Goal: Complete application form: Complete application form

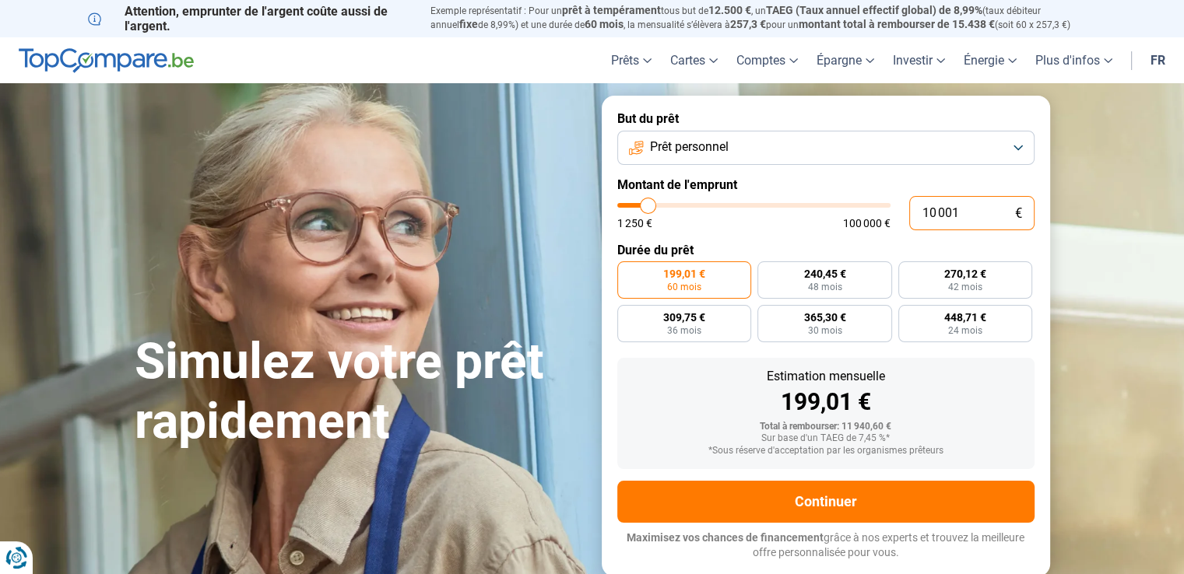
click at [936, 212] on input "10 001" at bounding box center [971, 213] width 125 height 34
type input "1 001"
type input "1250"
type input "1"
type input "1250"
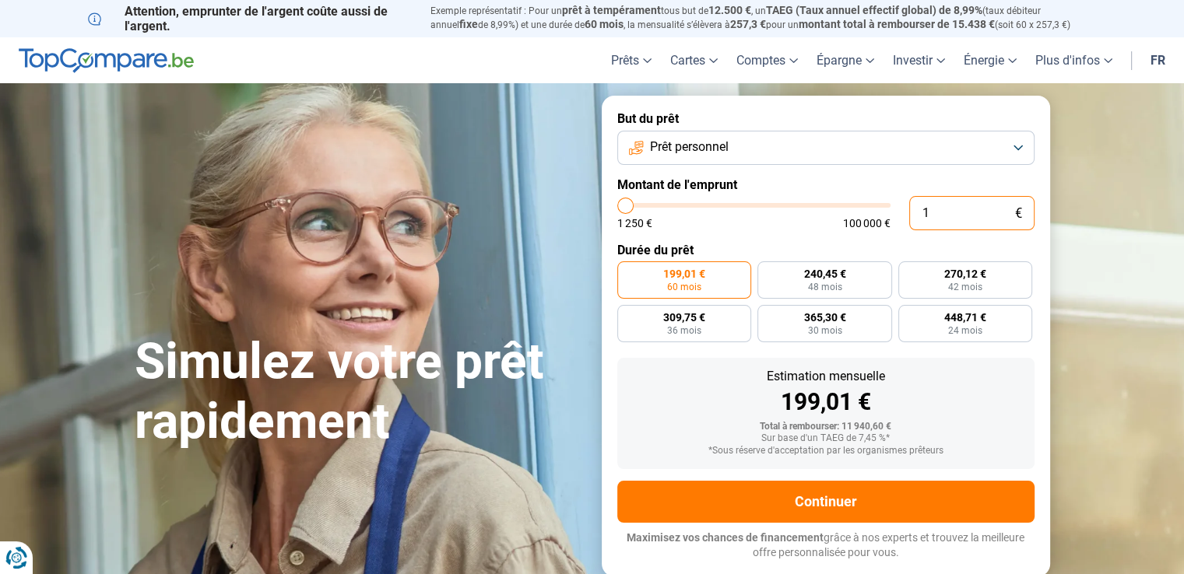
type input "0"
type input "1250"
type input "5"
type input "1250"
type input "50"
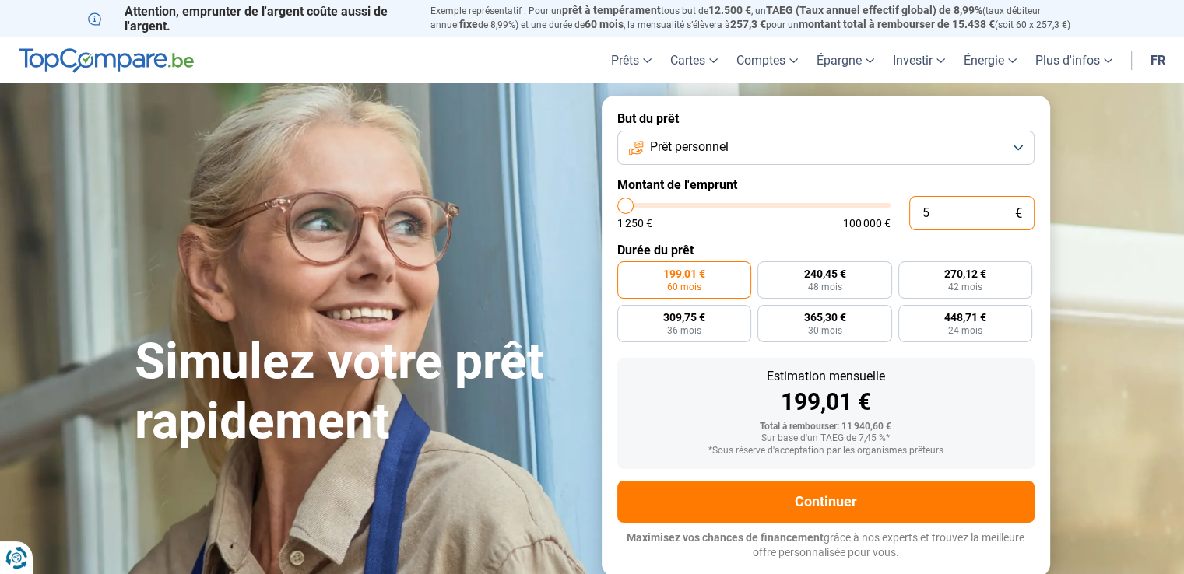
type input "1250"
type input "500"
type input "1250"
type input "5 000"
type input "5000"
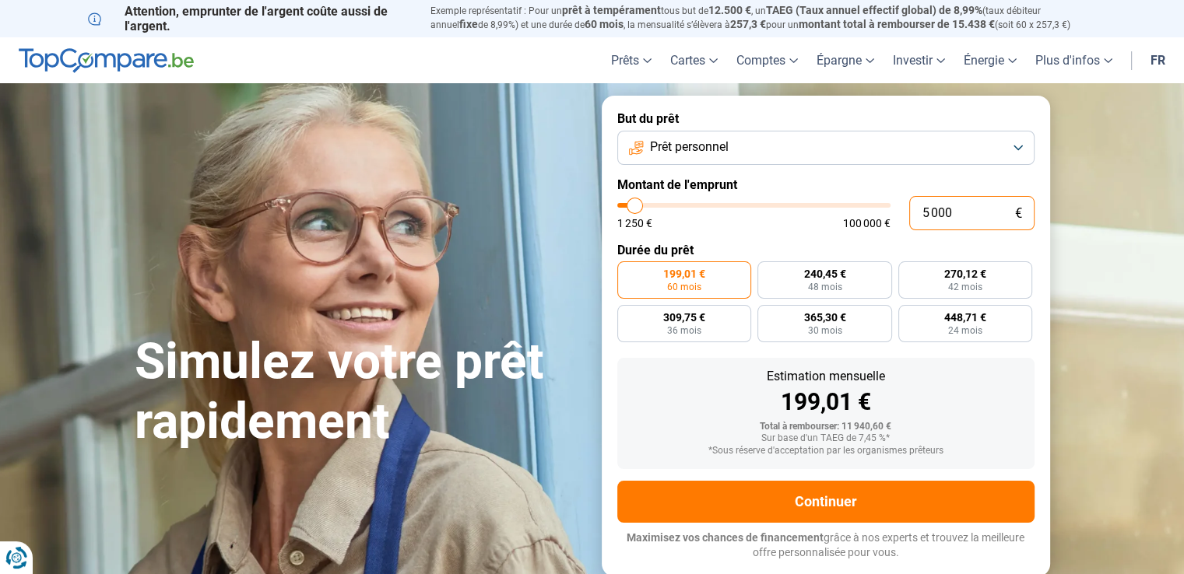
type input "50 000"
type input "50000"
radio input "false"
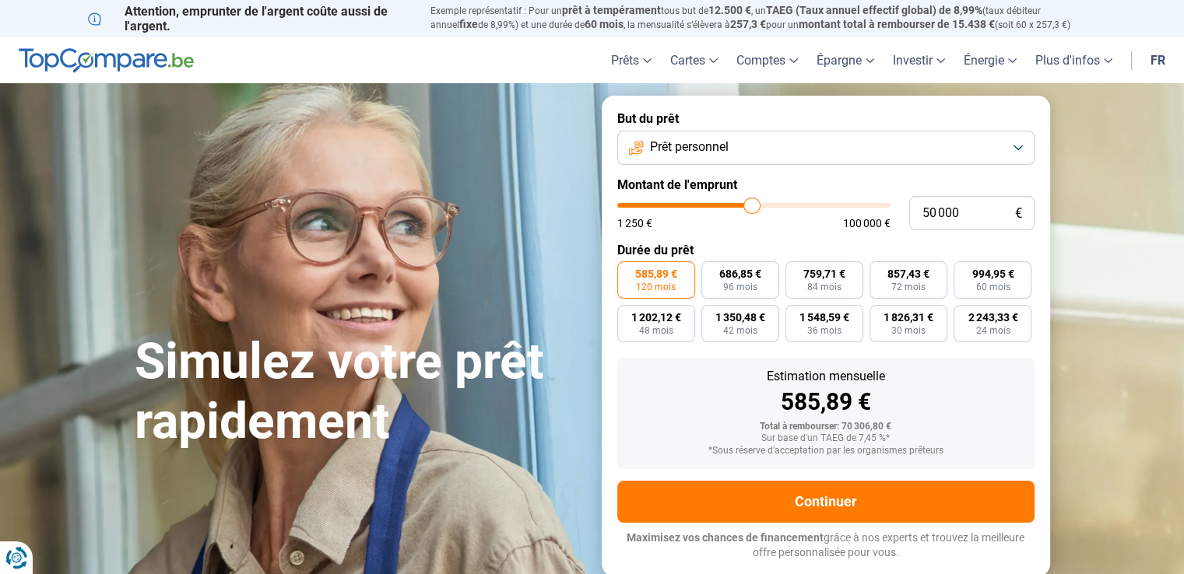
type input "50 750"
type input "50750"
type input "50 500"
type input "50500"
type input "50 000"
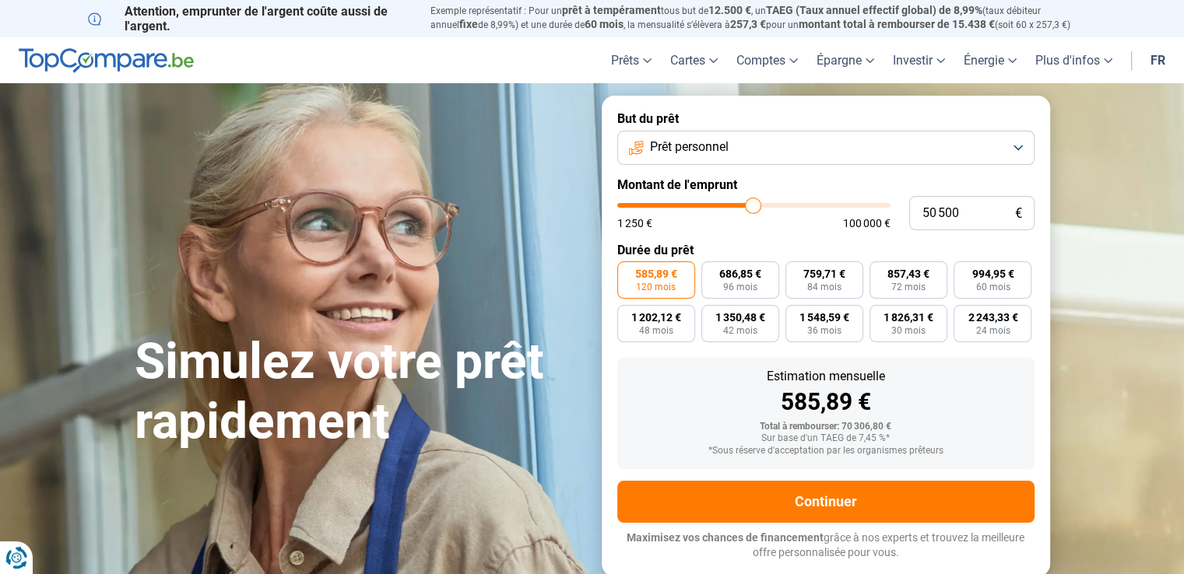
type input "50000"
type input "49 750"
type input "49750"
type input "48 750"
type input "48750"
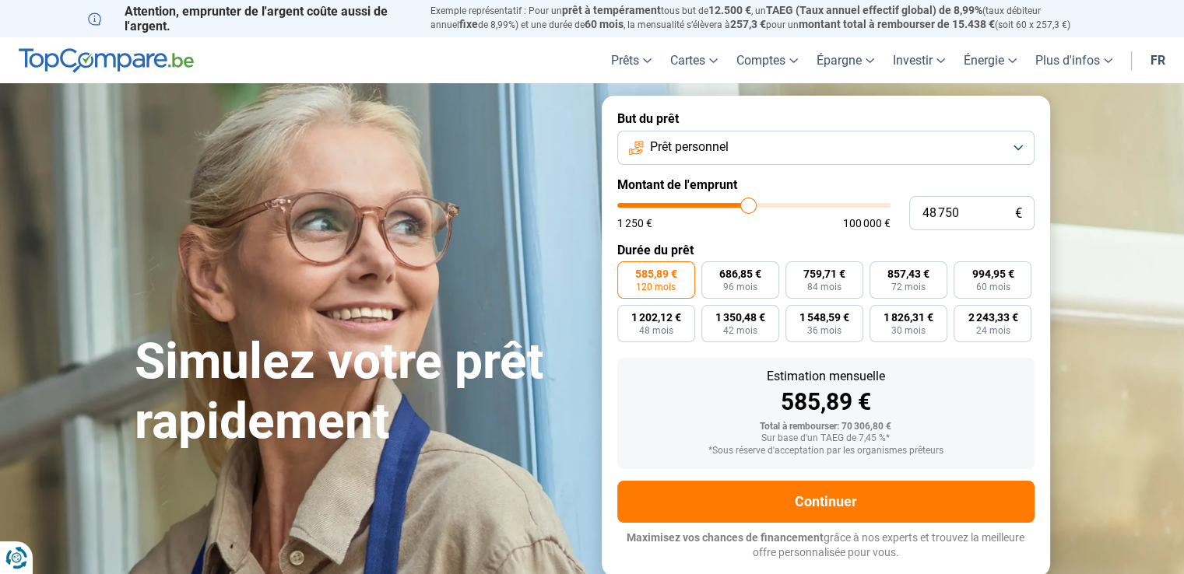
type input "48 000"
type input "48000"
type input "47 250"
type input "47250"
type input "47 000"
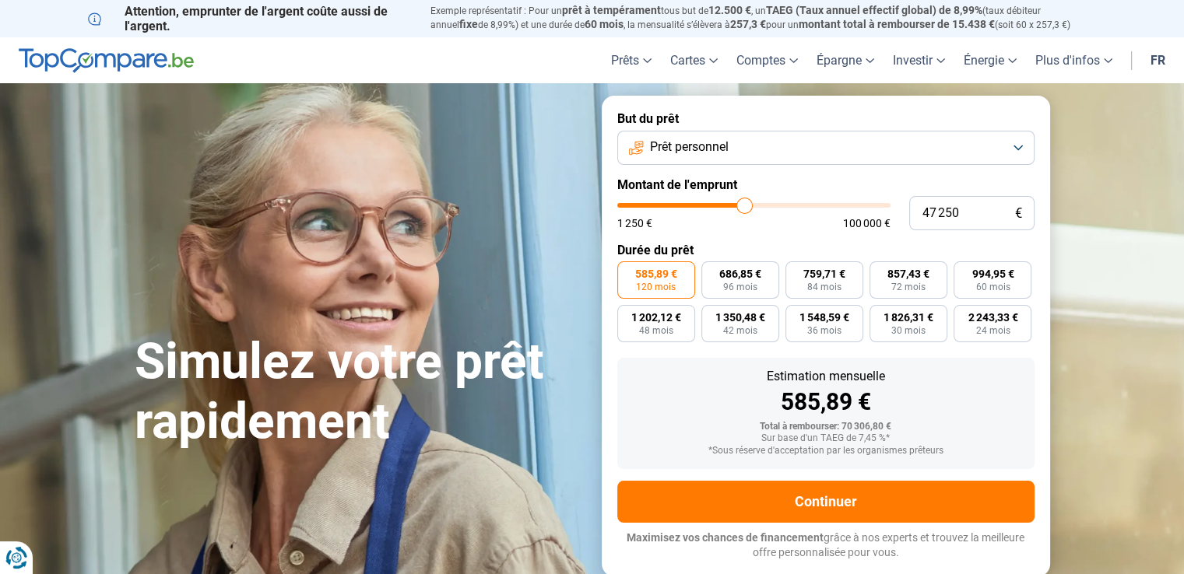
type input "47000"
type input "46 750"
type input "46750"
type input "45 750"
type input "45750"
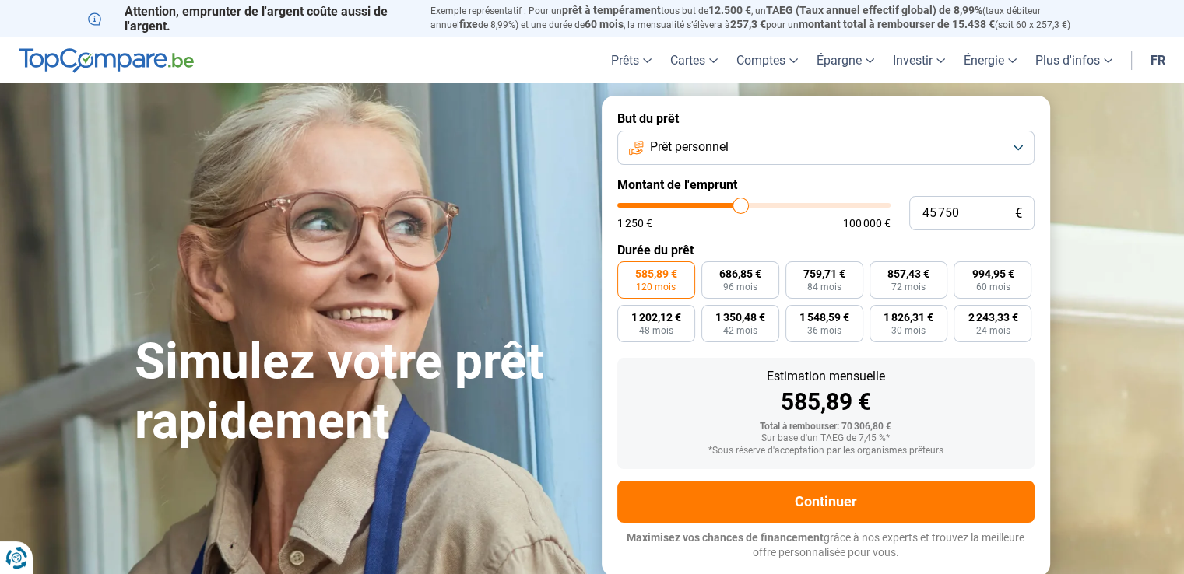
type input "45 250"
type input "45250"
type input "45 000"
type input "45000"
type input "44 500"
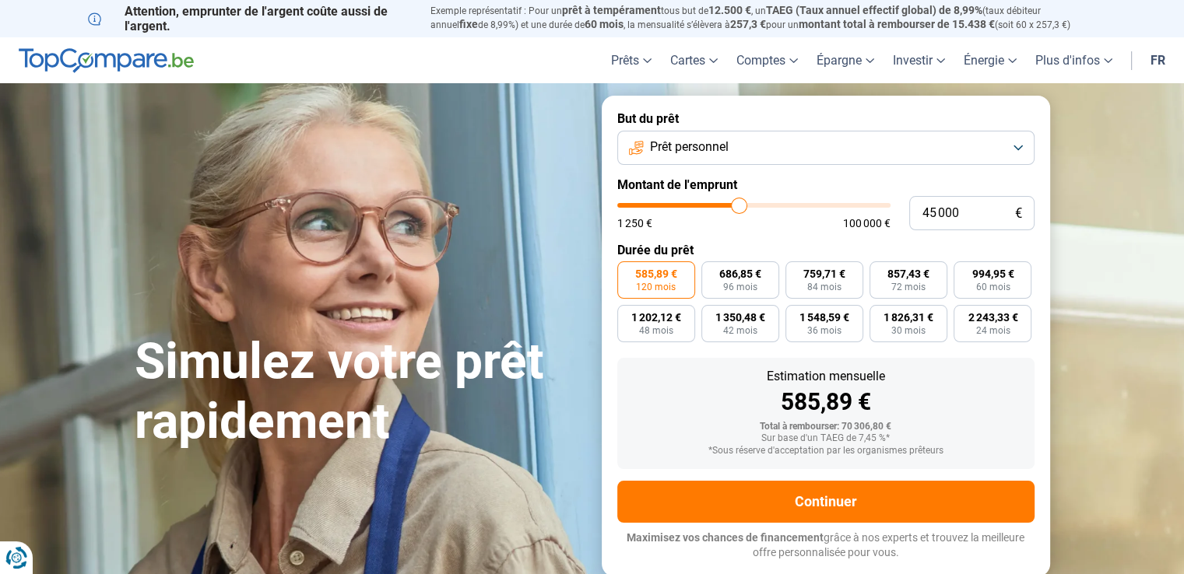
type input "44500"
type input "44 000"
type input "44000"
type input "43 750"
type input "43750"
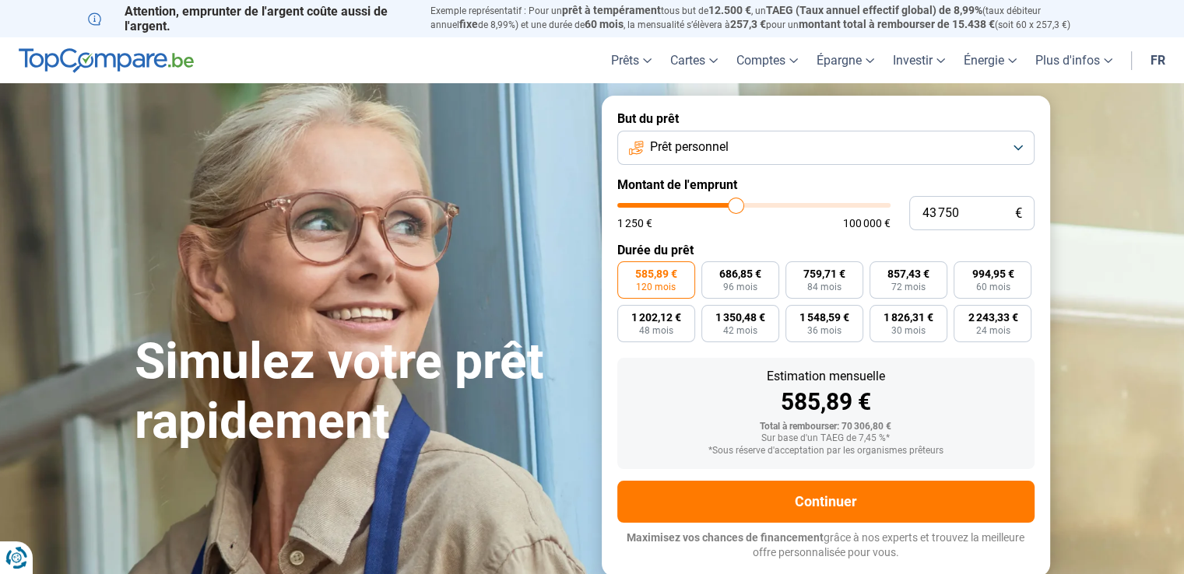
type input "43 500"
type input "43500"
type input "43 000"
type input "43000"
type input "42 250"
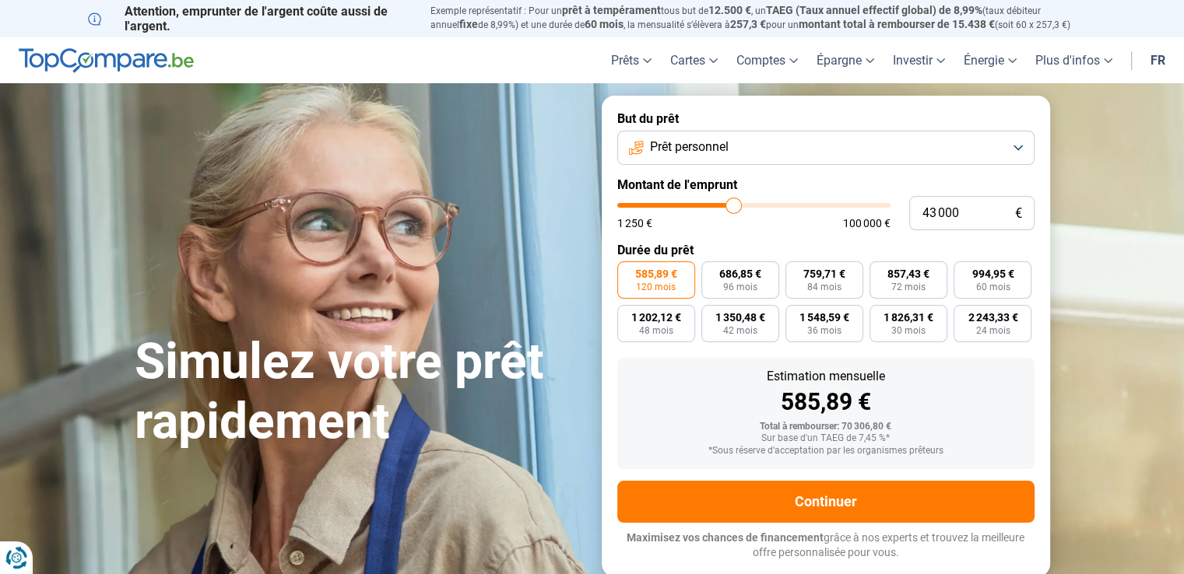
type input "42250"
type input "42 000"
type input "42000"
type input "41 750"
type input "41750"
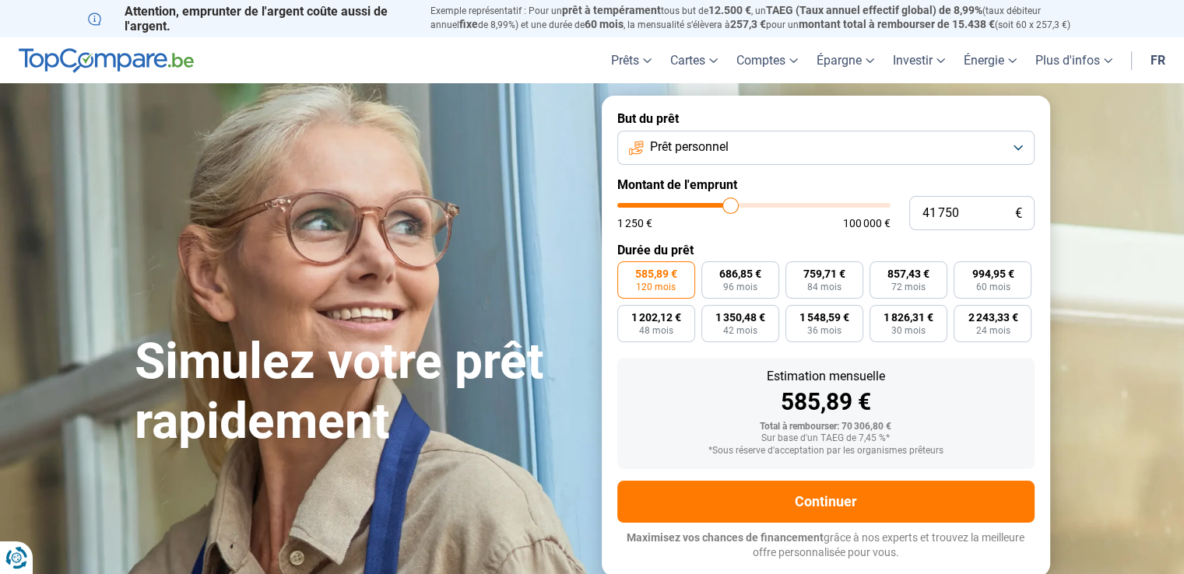
type input "41 500"
type input "41500"
type input "41 250"
type input "41250"
type input "41 000"
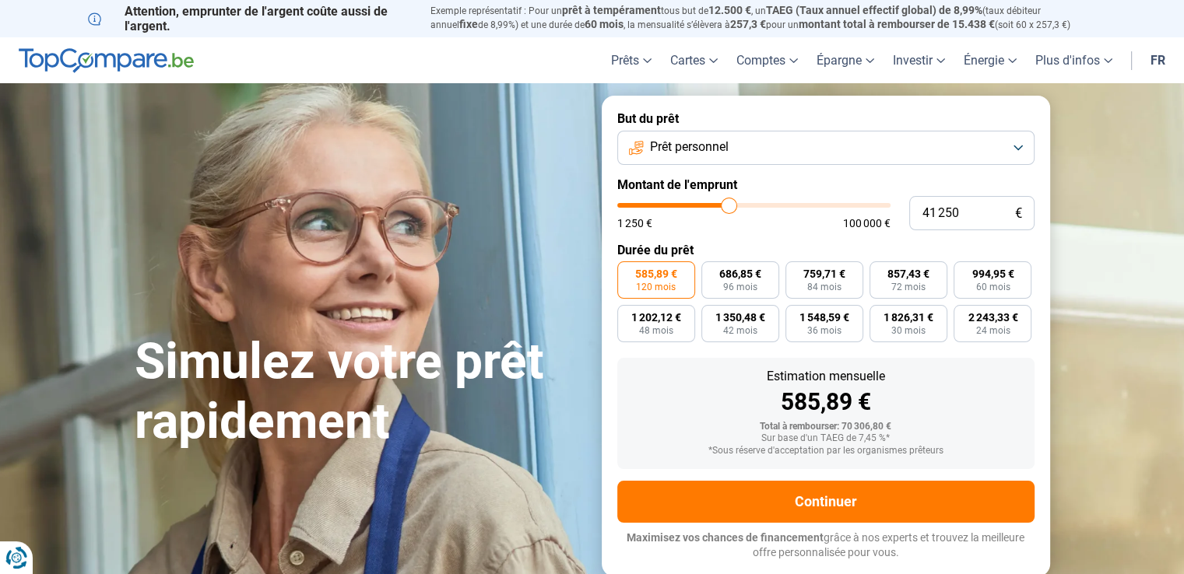
type input "41000"
type input "40 500"
type input "40500"
type input "40 250"
type input "40250"
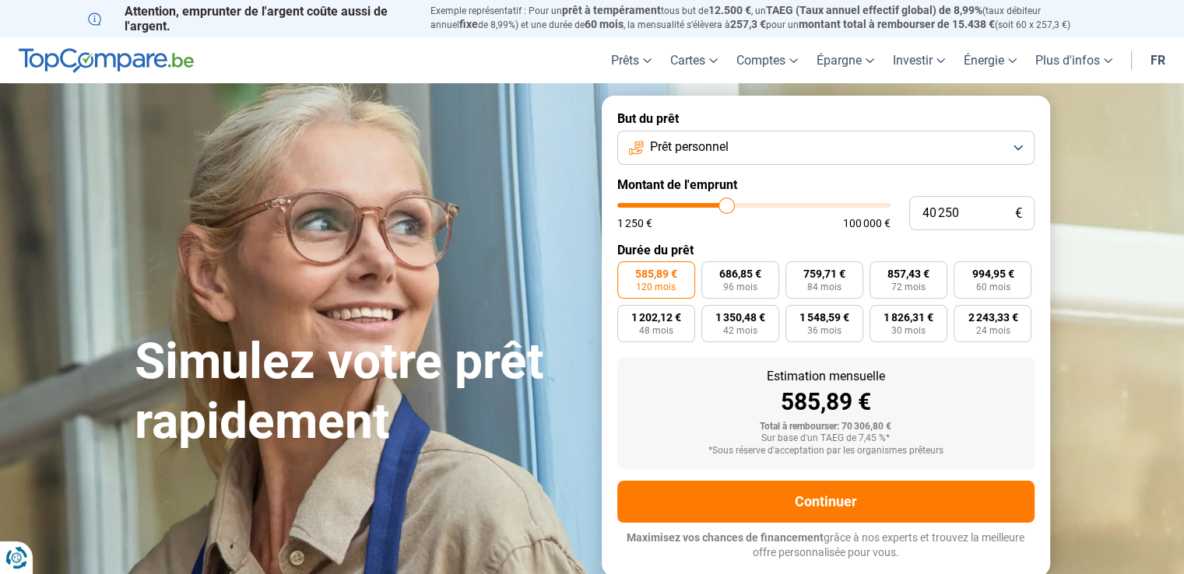
type input "40 000"
type input "40000"
type input "39 750"
type input "39750"
type input "40 250"
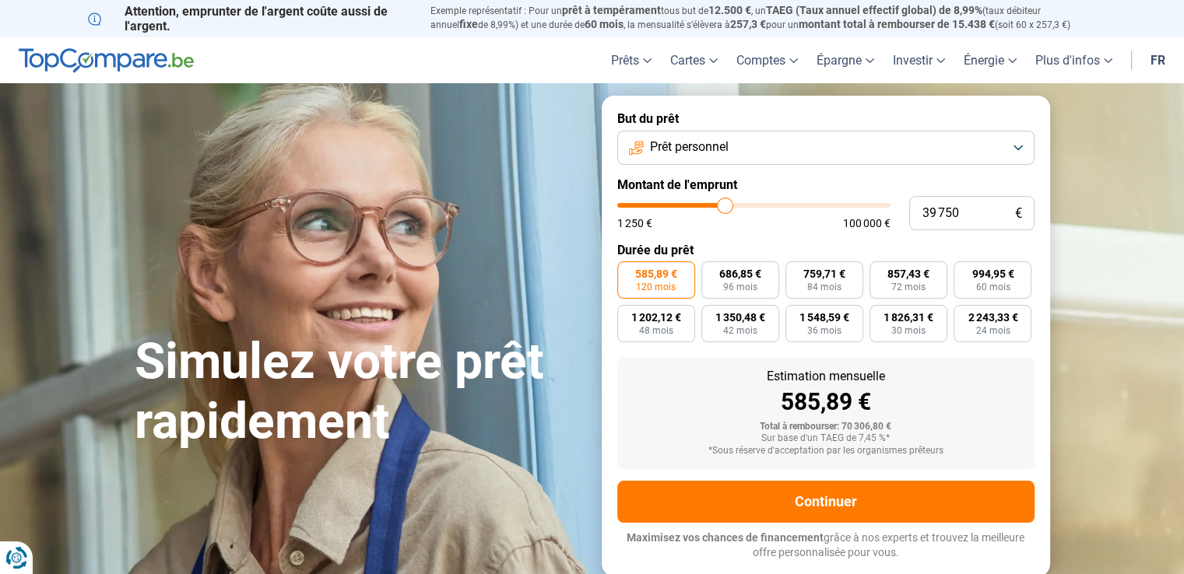
type input "40250"
type input "41 000"
type input "41000"
type input "41 250"
type input "41250"
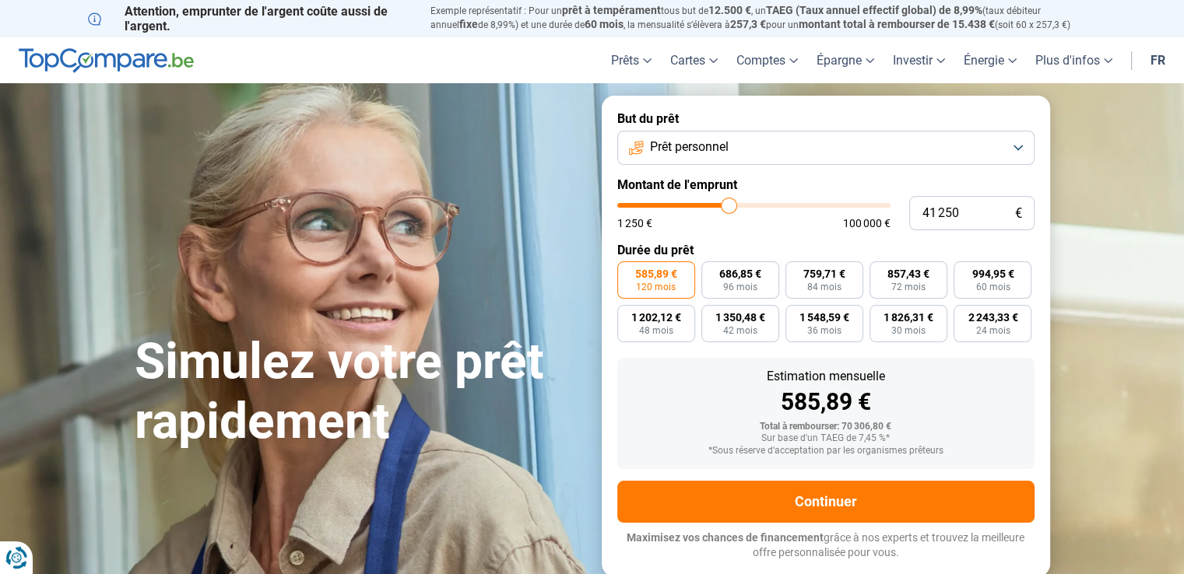
type input "41 500"
type input "41500"
type input "40 500"
drag, startPoint x: 753, startPoint y: 203, endPoint x: 727, endPoint y: 188, distance: 30.7
type input "40500"
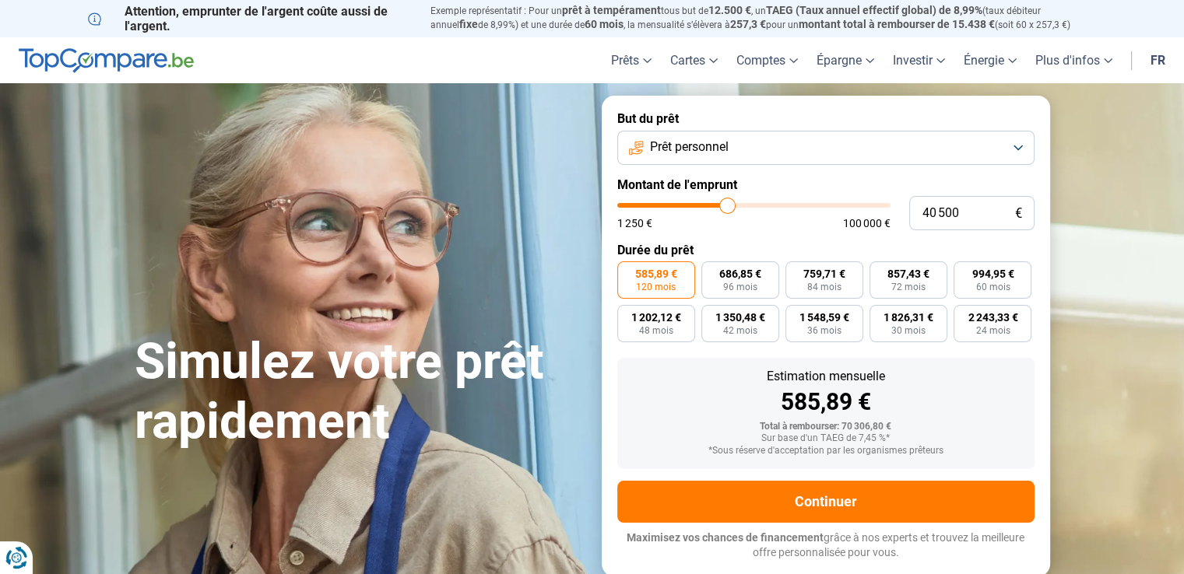
click at [727, 203] on input "range" at bounding box center [753, 205] width 273 height 5
click at [761, 149] on button "Prêt personnel" at bounding box center [825, 148] width 417 height 34
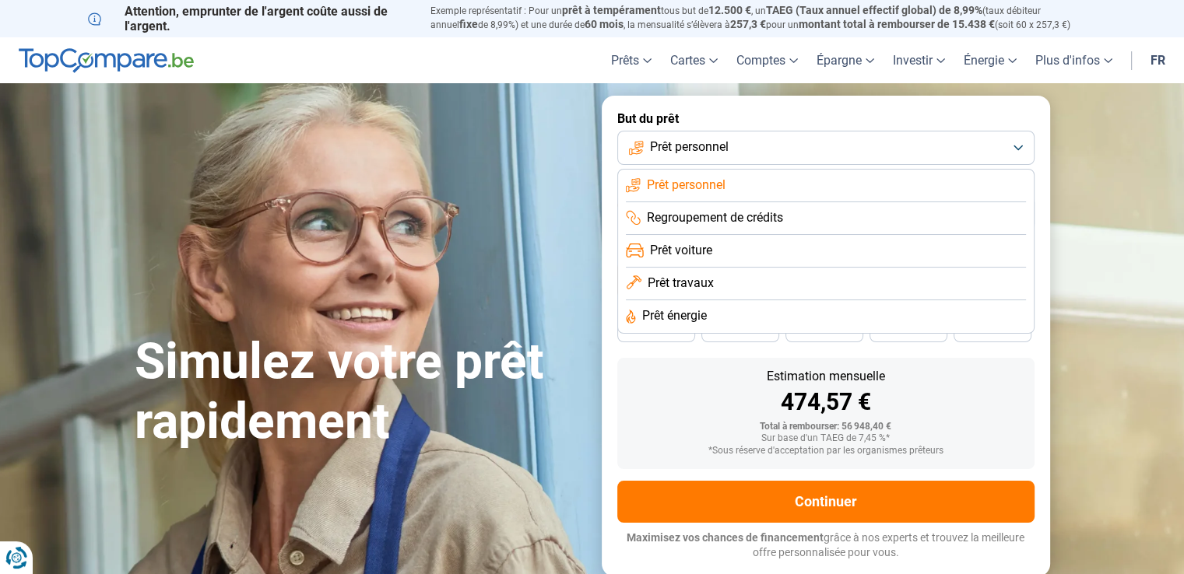
click at [761, 149] on button "Prêt personnel" at bounding box center [825, 148] width 417 height 34
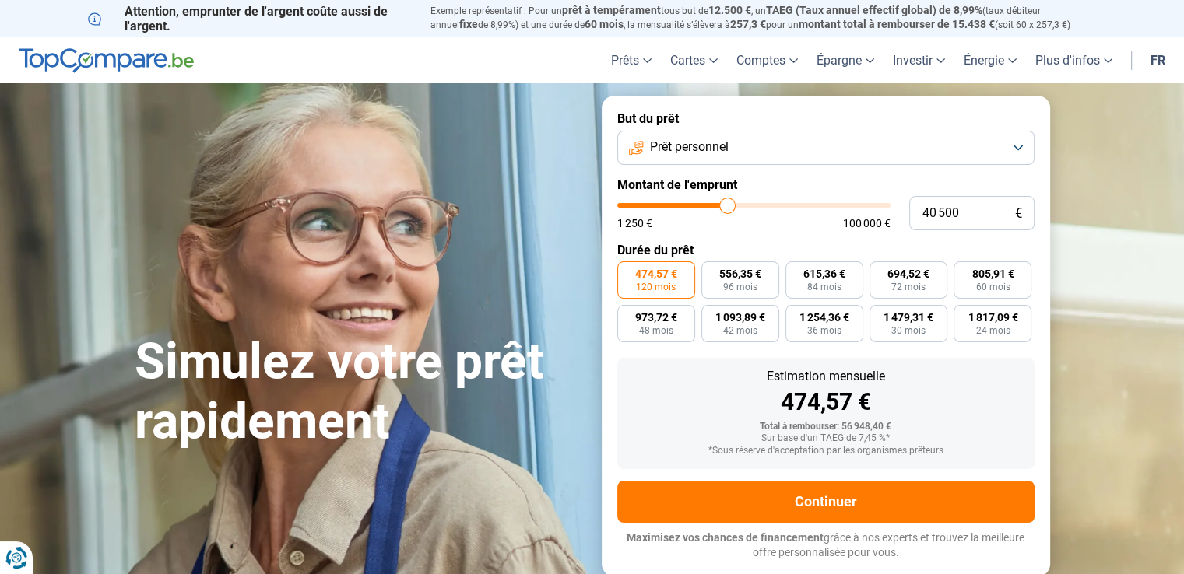
type input "39 500"
type input "39500"
type input "39 750"
type input "39750"
type input "40 000"
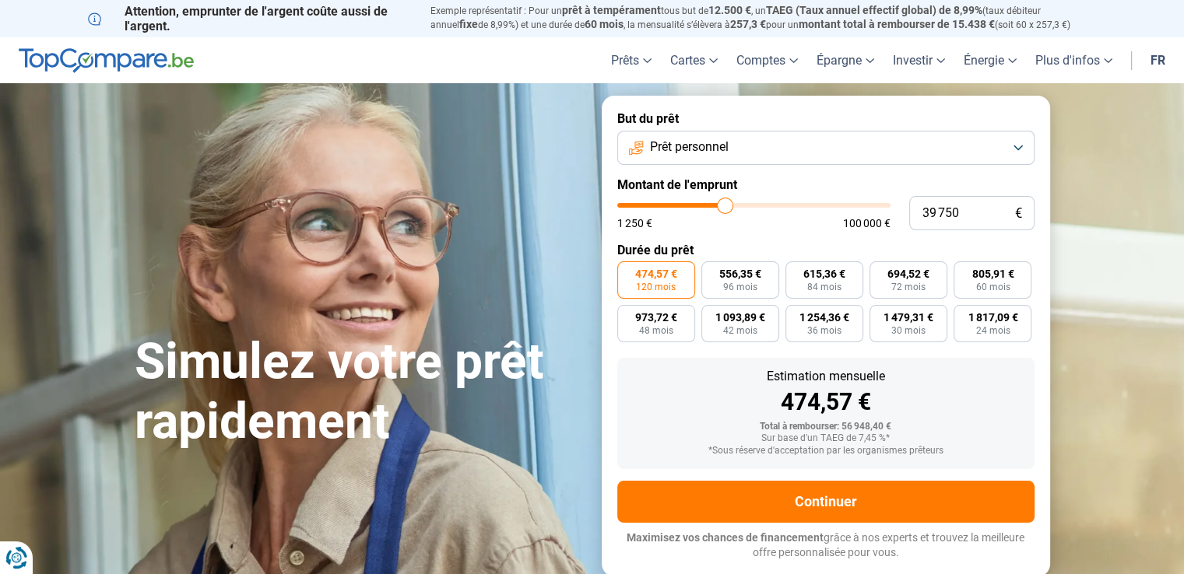
type input "40000"
type input "40 500"
type input "40500"
type input "40 750"
type input "40750"
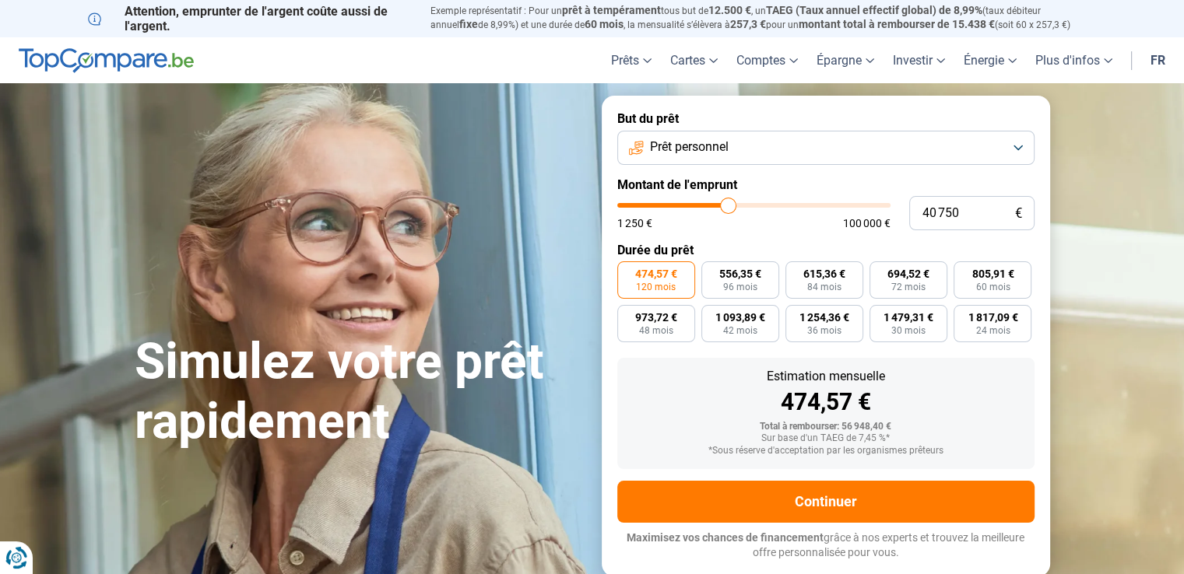
type input "41 000"
type input "41000"
type input "41 250"
type input "41250"
type input "41 500"
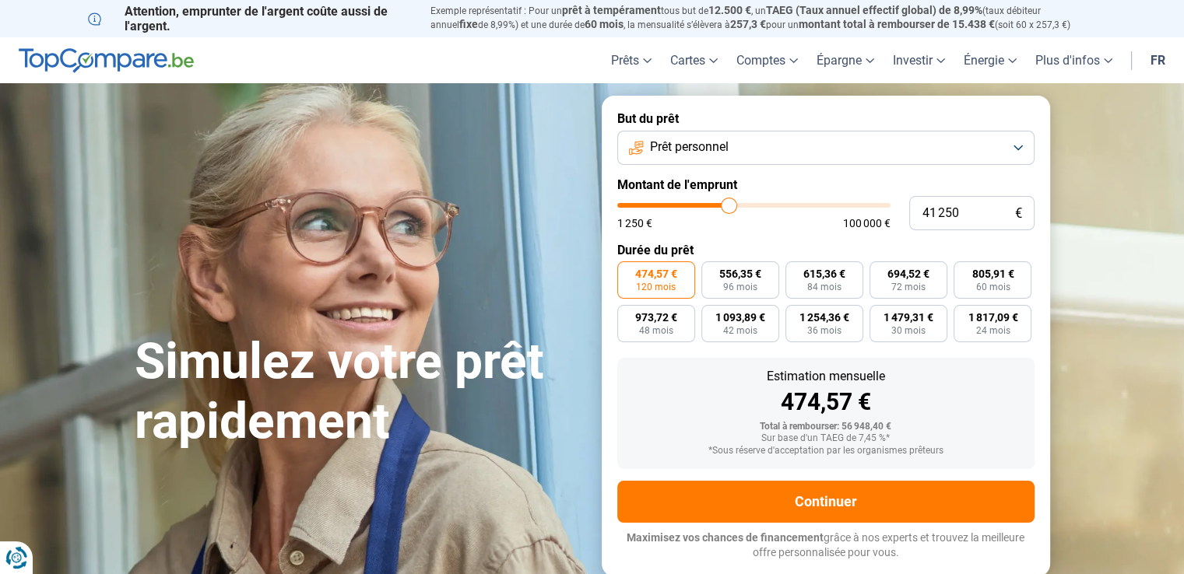
type input "41500"
type input "41 750"
type input "41750"
type input "42 000"
type input "42000"
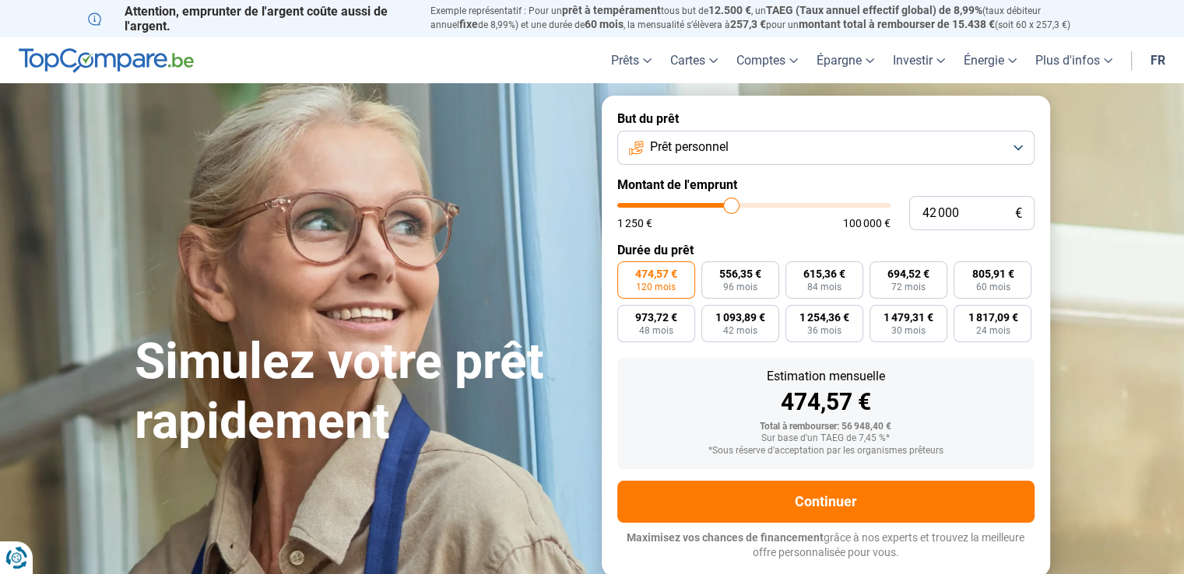
type input "42 250"
type input "42250"
type input "42 500"
type input "42500"
type input "43 000"
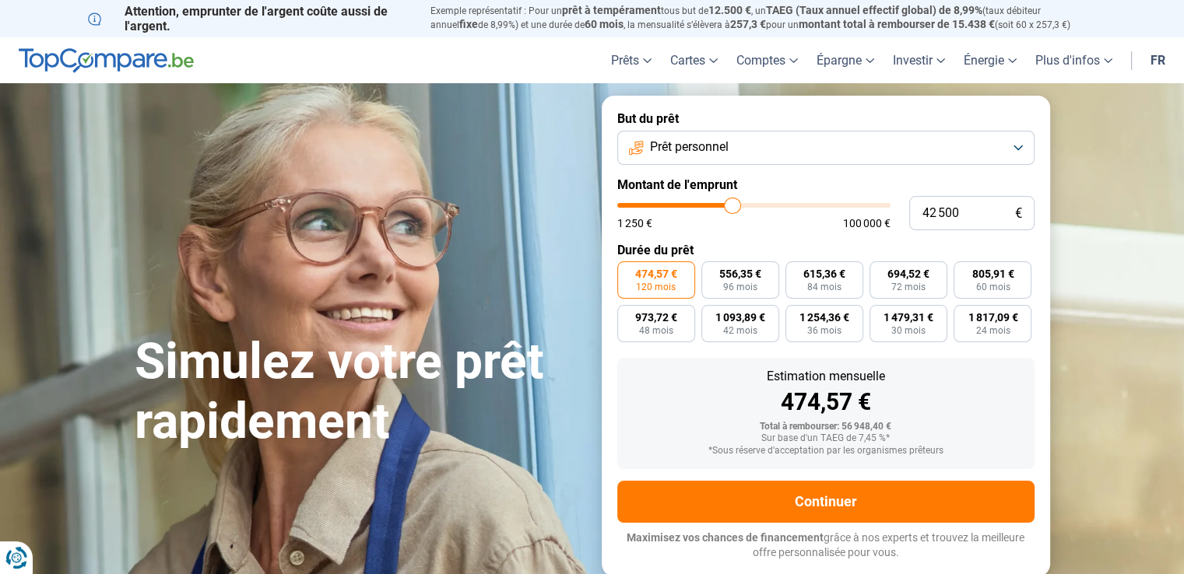
type input "43000"
type input "43 250"
type input "43250"
type input "44 000"
type input "44000"
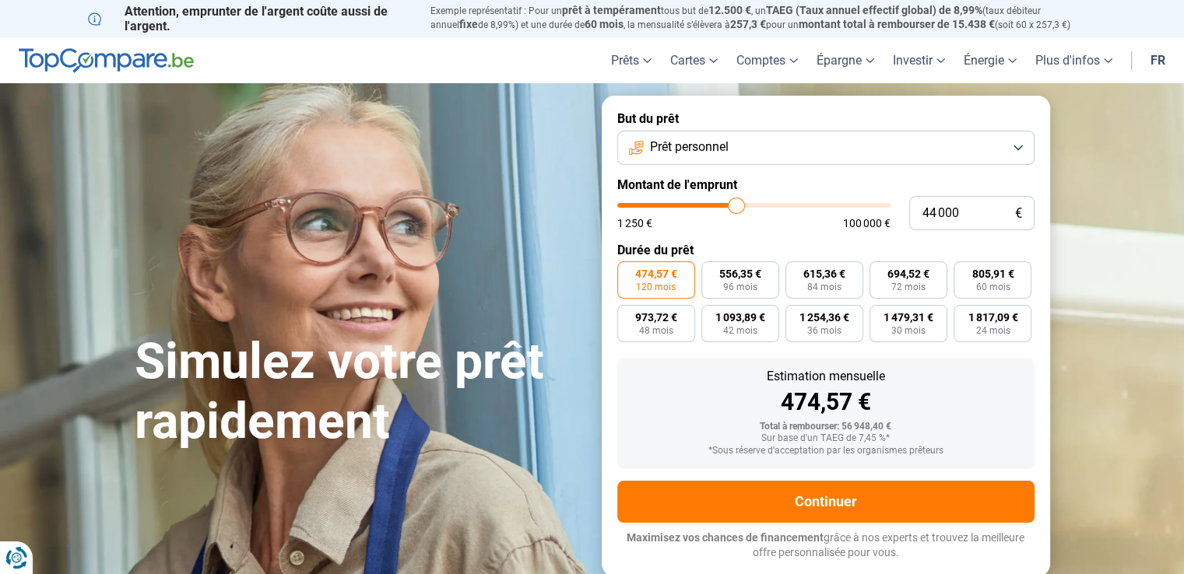
type input "44 250"
type input "44250"
type input "44 500"
type input "44500"
type input "44 750"
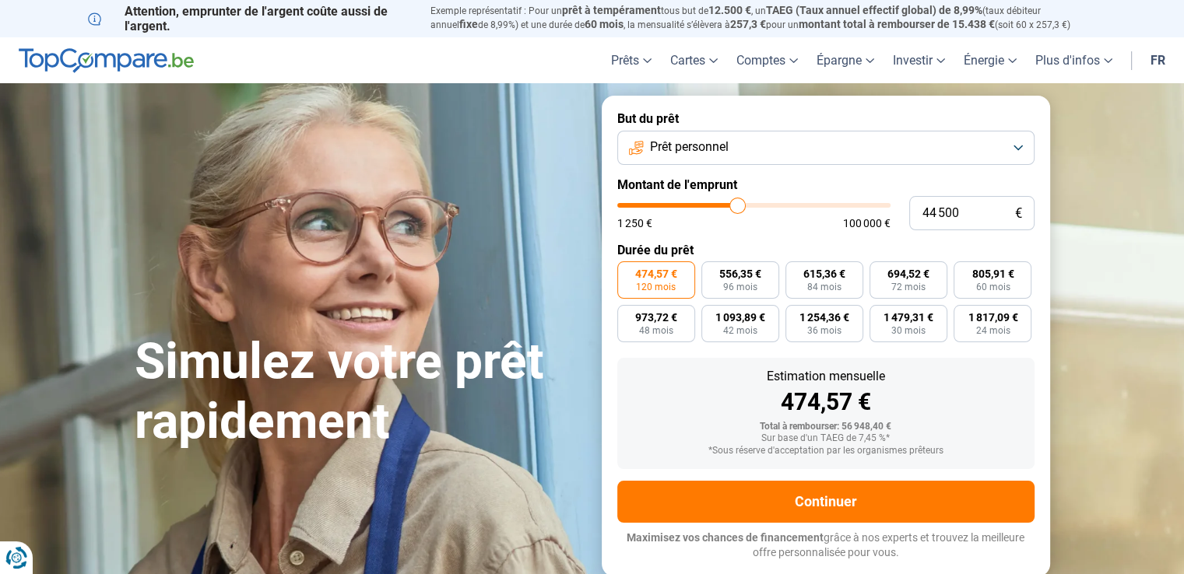
type input "44750"
type input "45 000"
type input "45000"
type input "45 500"
type input "45500"
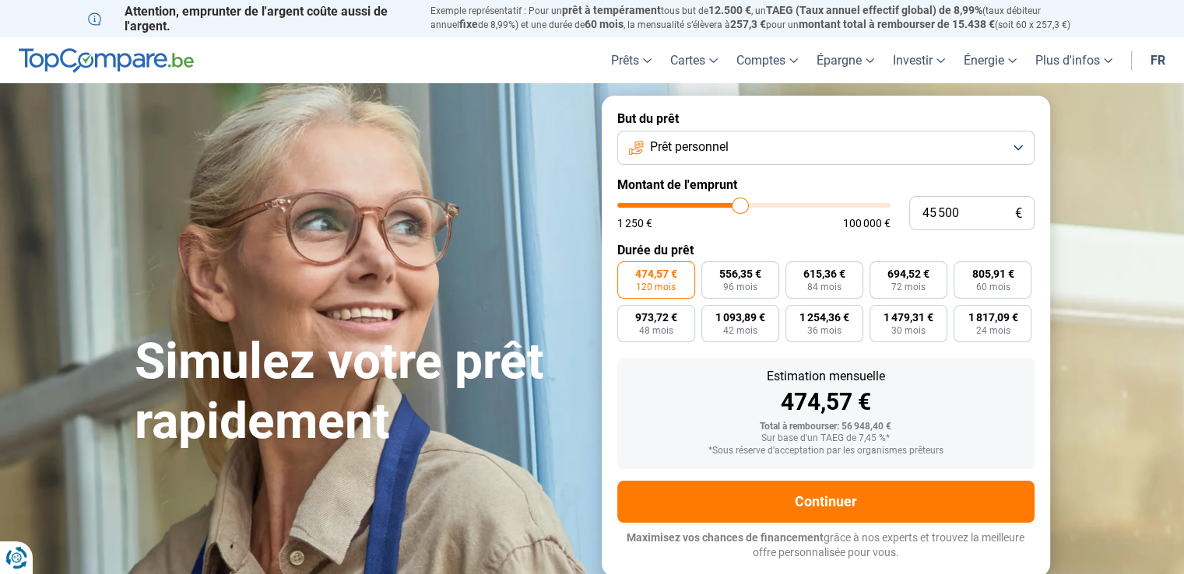
type input "45 750"
type input "45750"
type input "46 000"
type input "46000"
type input "46 250"
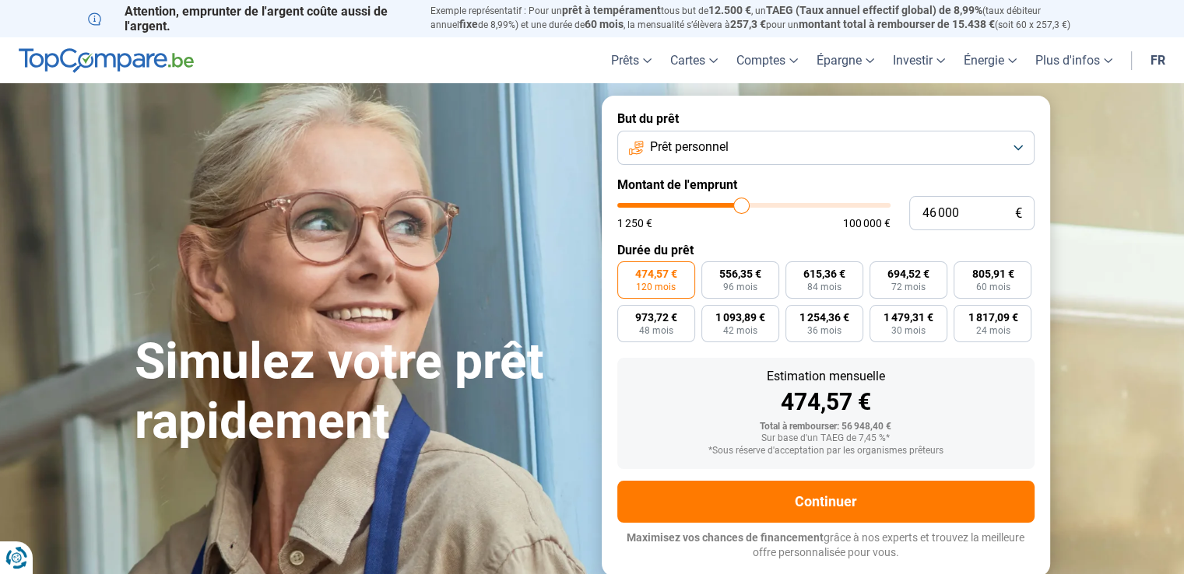
type input "46250"
type input "46 500"
type input "46500"
type input "46 750"
type input "46750"
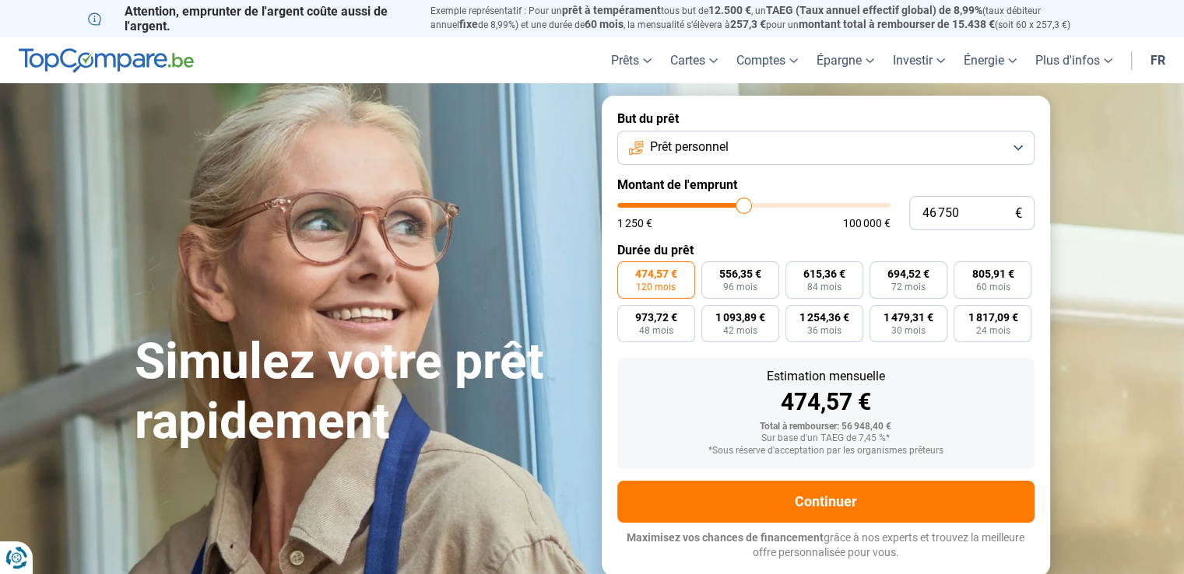
type input "47 000"
type input "47000"
type input "47 250"
type input "47250"
type input "47 500"
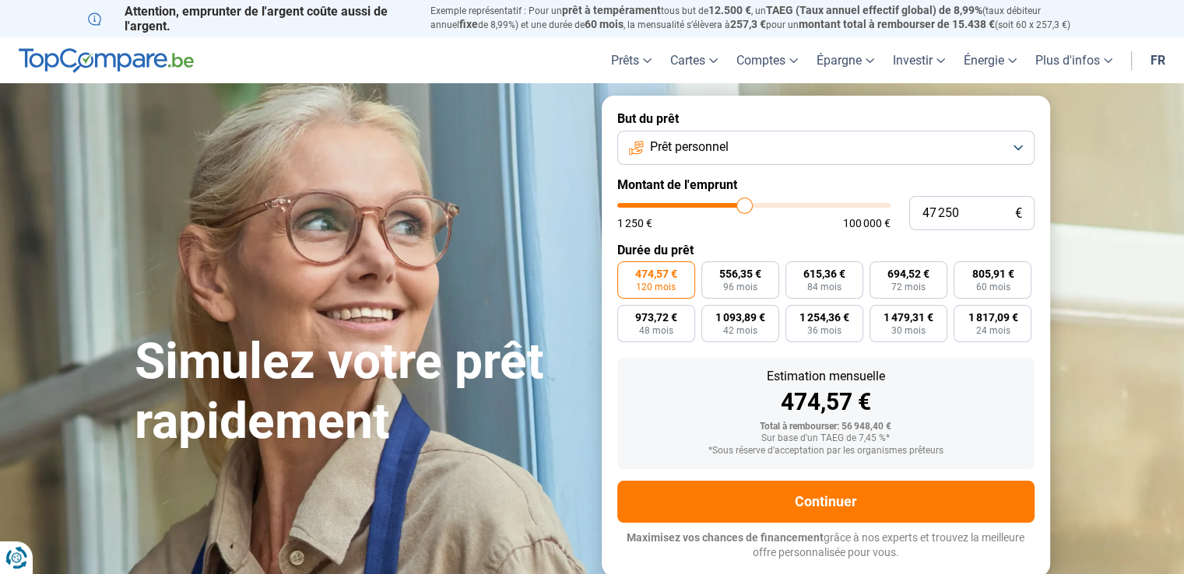
type input "47500"
type input "47 750"
type input "47750"
type input "48 000"
type input "48000"
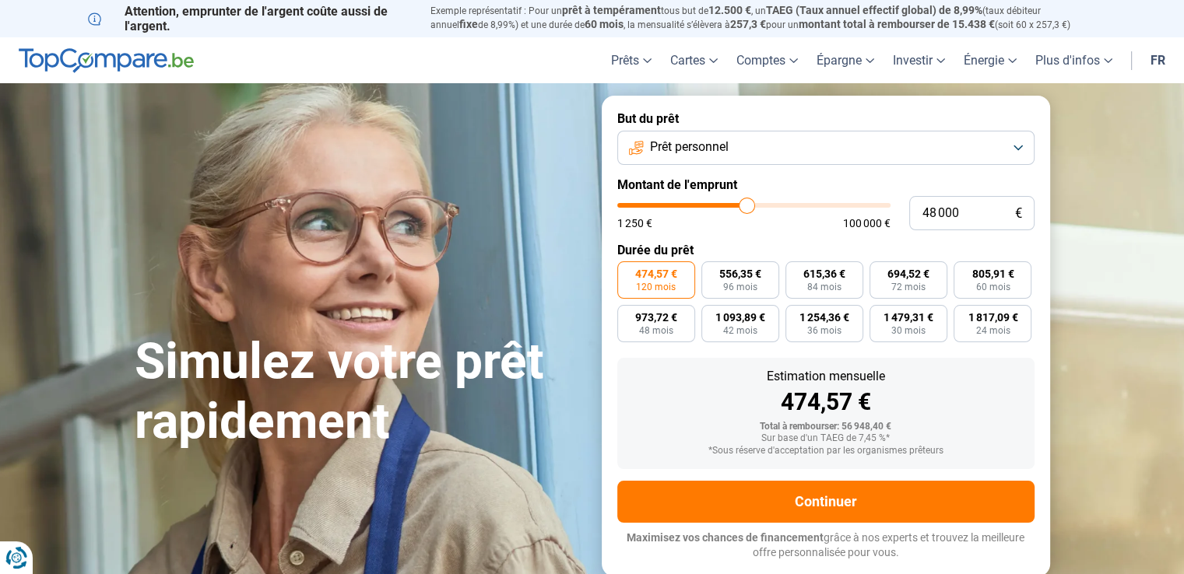
type input "48 500"
type input "48500"
type input "48 750"
type input "48750"
type input "49 000"
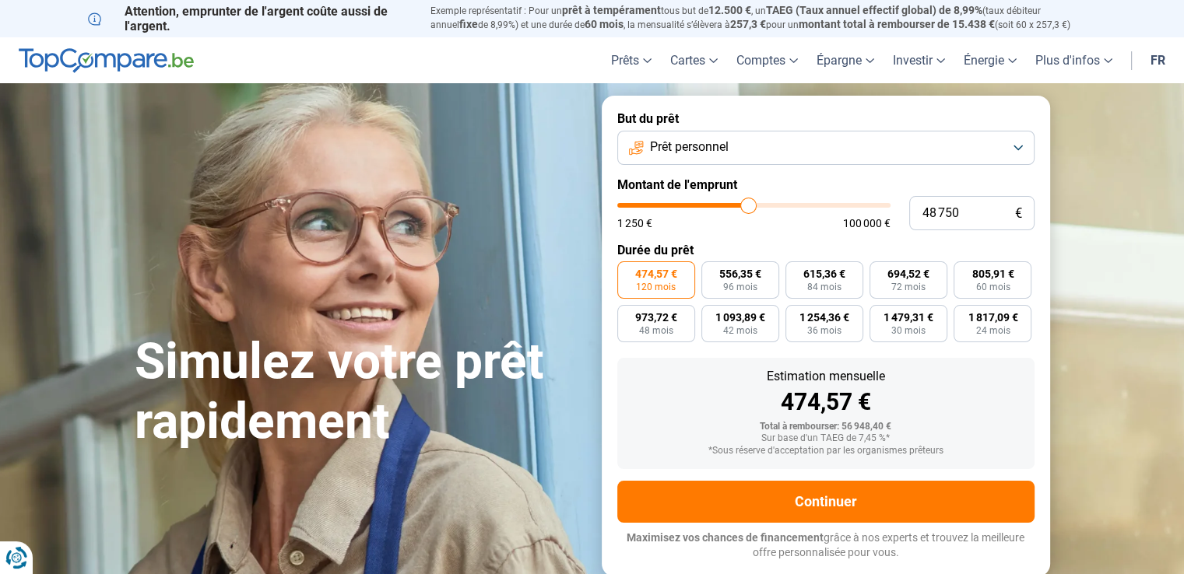
type input "49000"
type input "49 250"
type input "49250"
type input "49 750"
type input "49750"
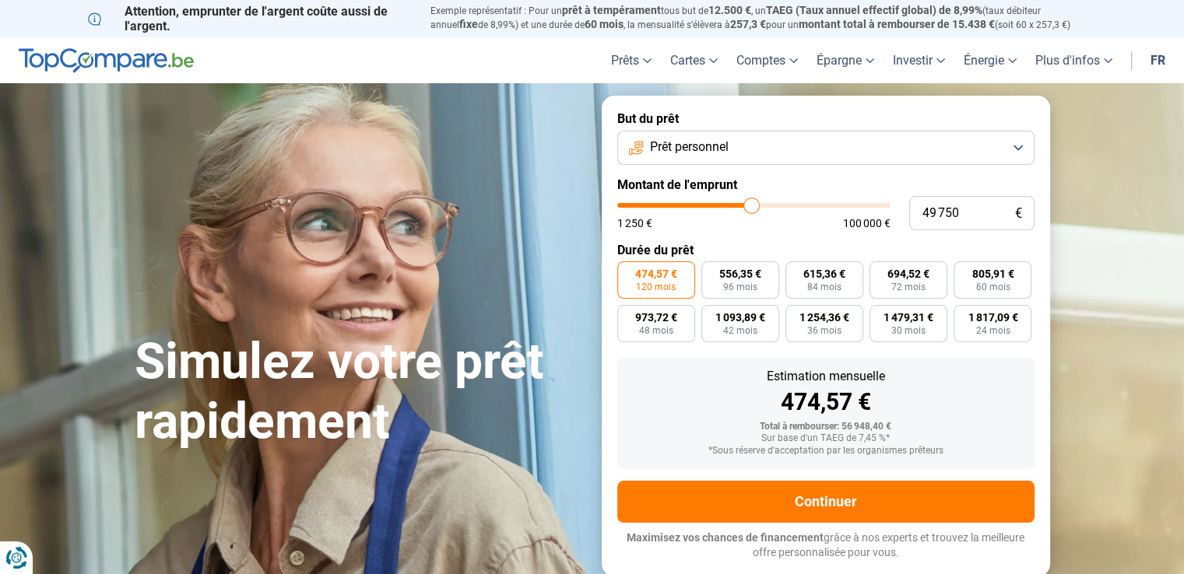
type input "50 000"
type input "50000"
type input "50 250"
type input "50250"
type input "50 500"
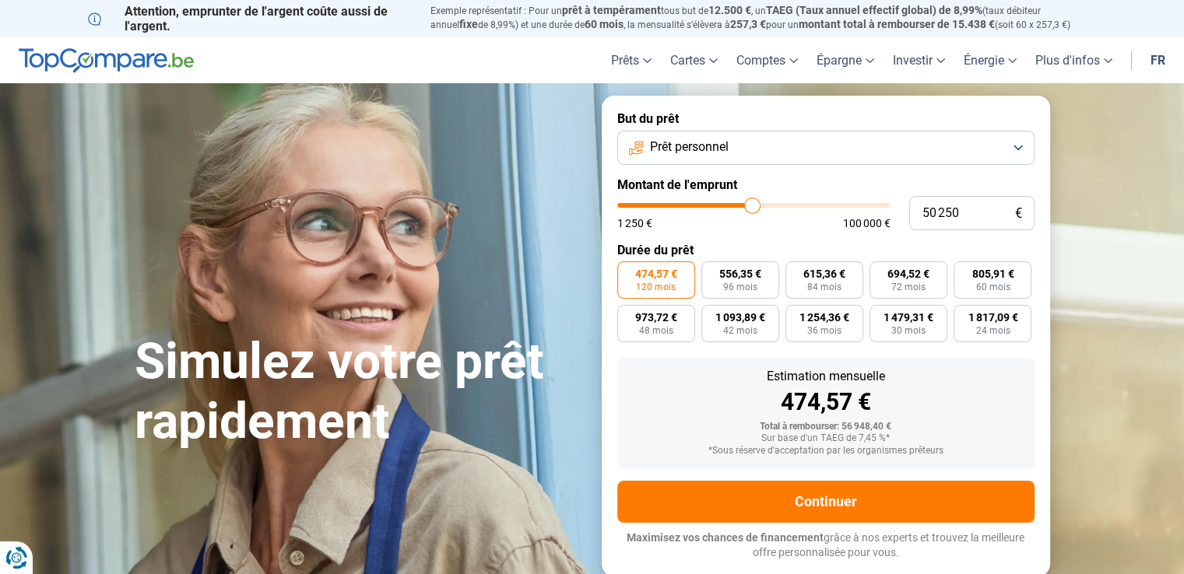
type input "50500"
type input "49 250"
type input "49250"
type input "49 000"
type input "49000"
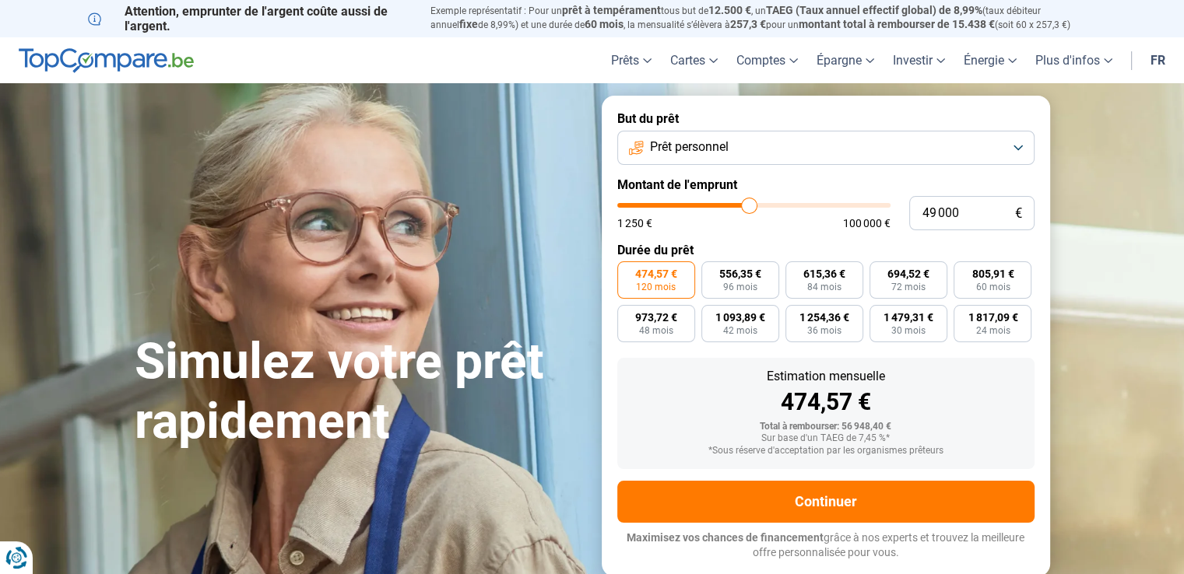
type input "48 750"
type input "48750"
type input "48 500"
type input "48500"
type input "50 750"
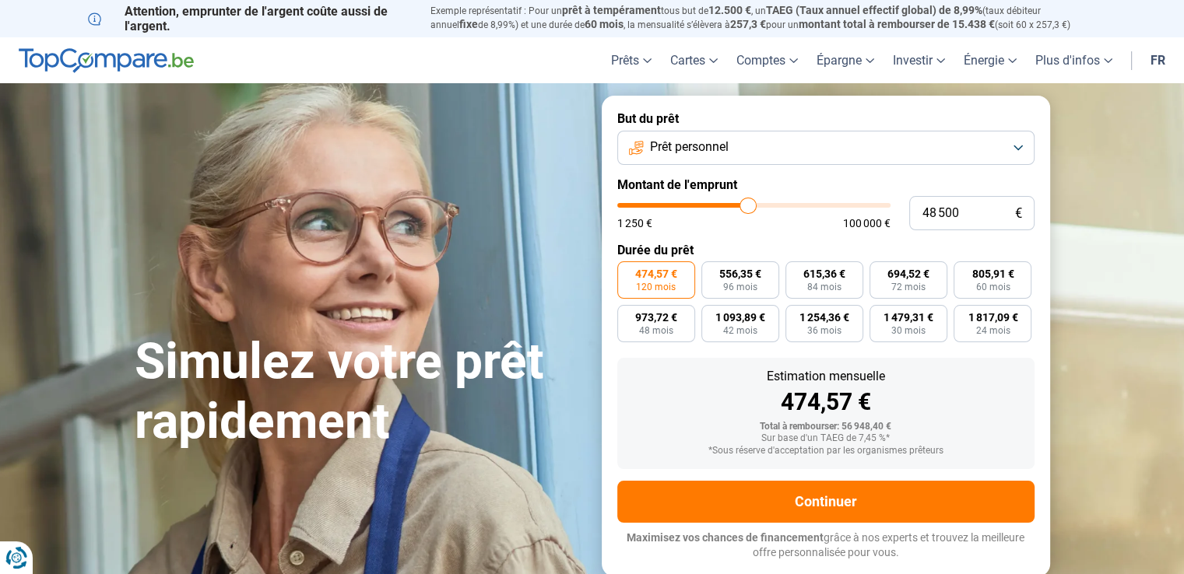
type input "50750"
type input "49 750"
type input "49750"
type input "49 500"
type input "49500"
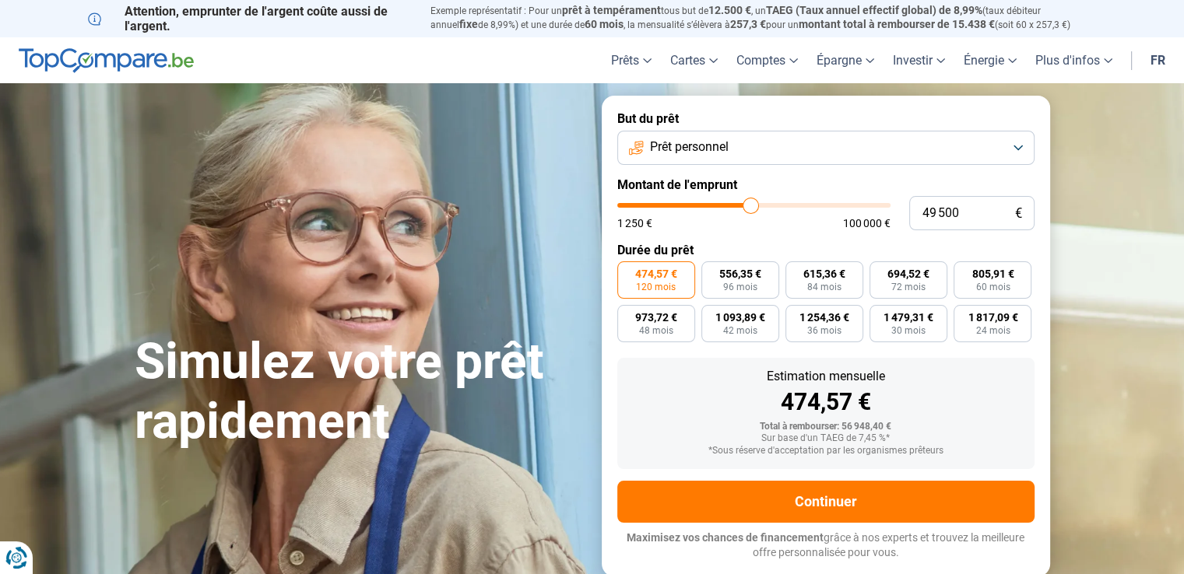
type input "49 250"
type input "49250"
type input "50 750"
drag, startPoint x: 724, startPoint y: 200, endPoint x: 753, endPoint y: 214, distance: 32.7
type input "50750"
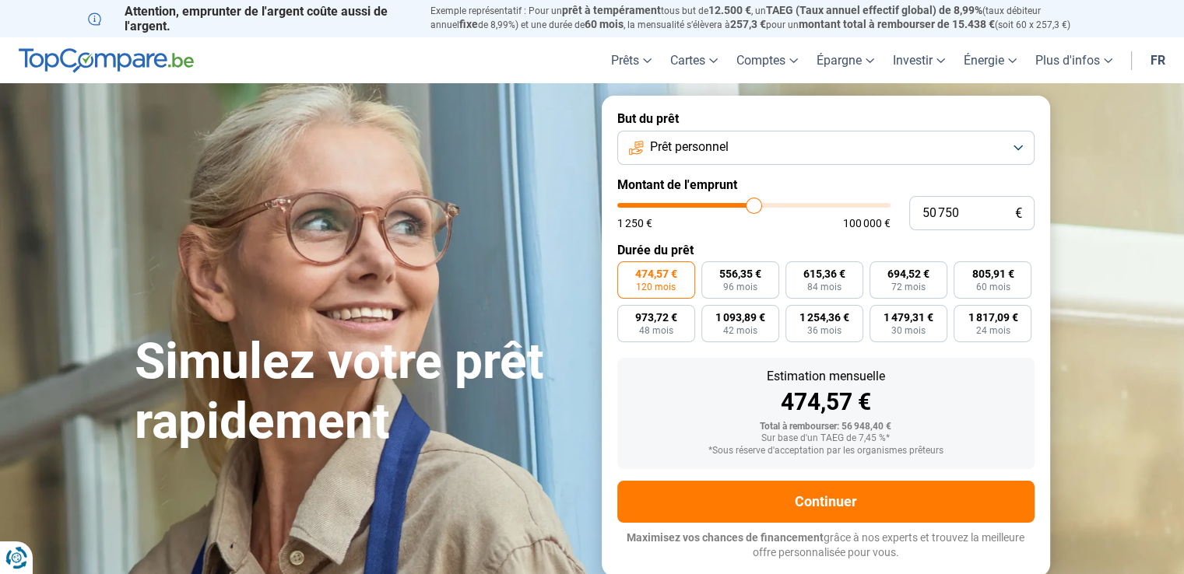
click at [753, 208] on input "range" at bounding box center [753, 205] width 273 height 5
type input "48 500"
type input "48500"
type input "48 250"
type input "48250"
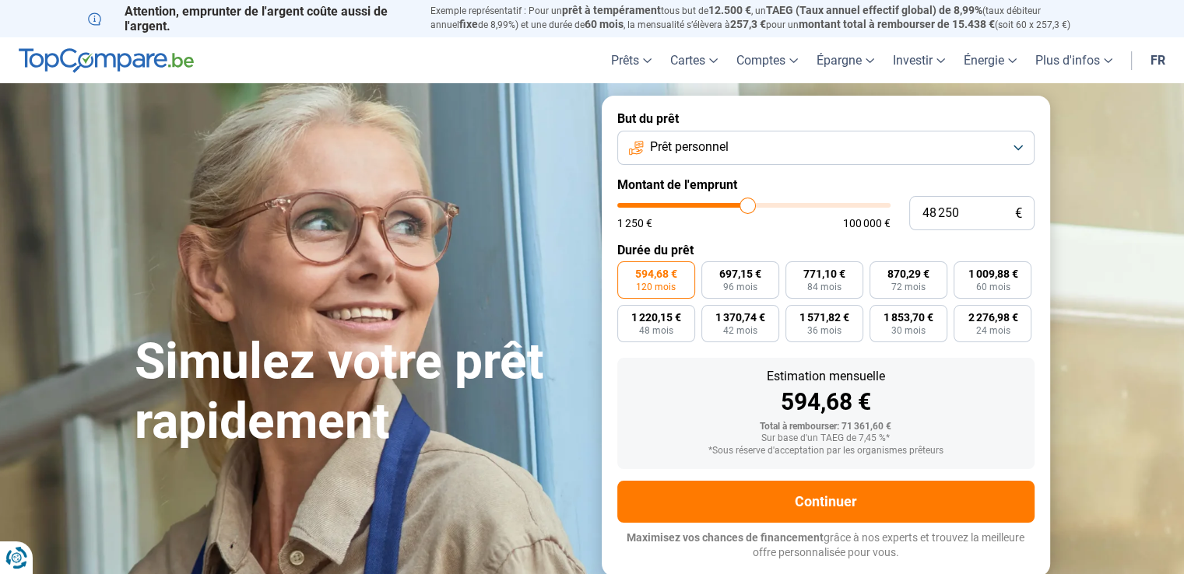
type input "48 000"
type input "48000"
type input "47 750"
type input "47750"
type input "47 250"
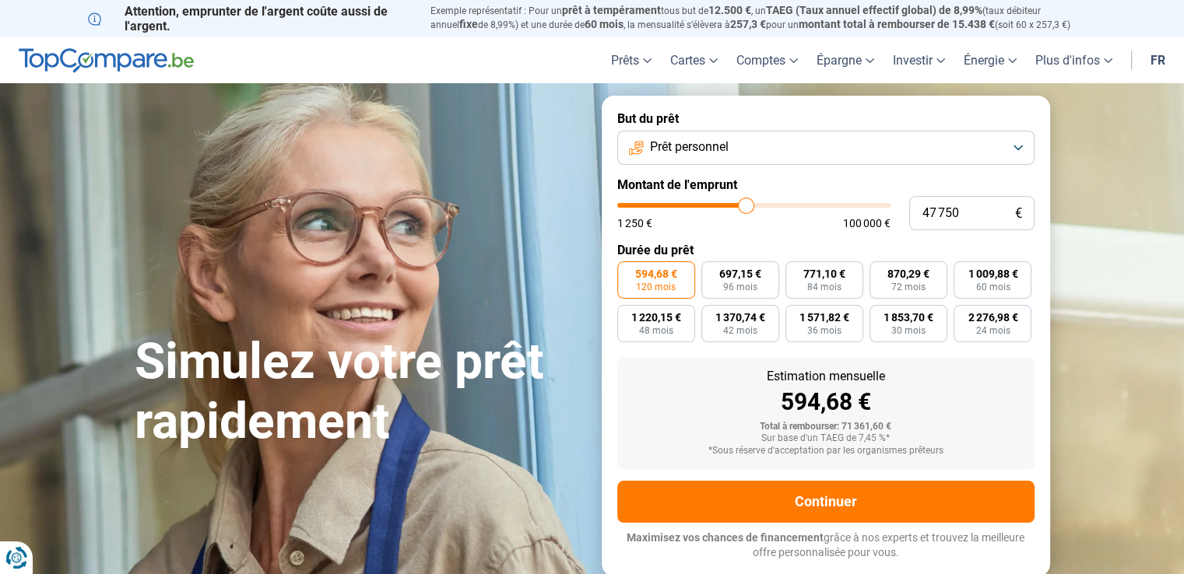
type input "47250"
type input "47 000"
type input "47000"
type input "46 750"
type input "46750"
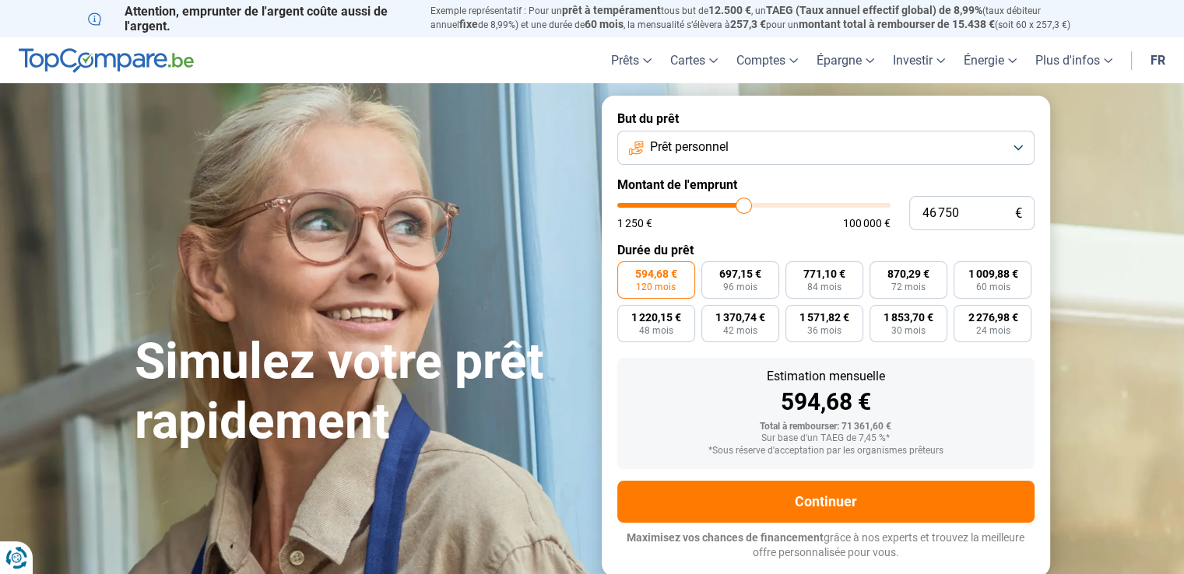
type input "46 500"
type input "46500"
type input "46 250"
type input "46250"
type input "46 000"
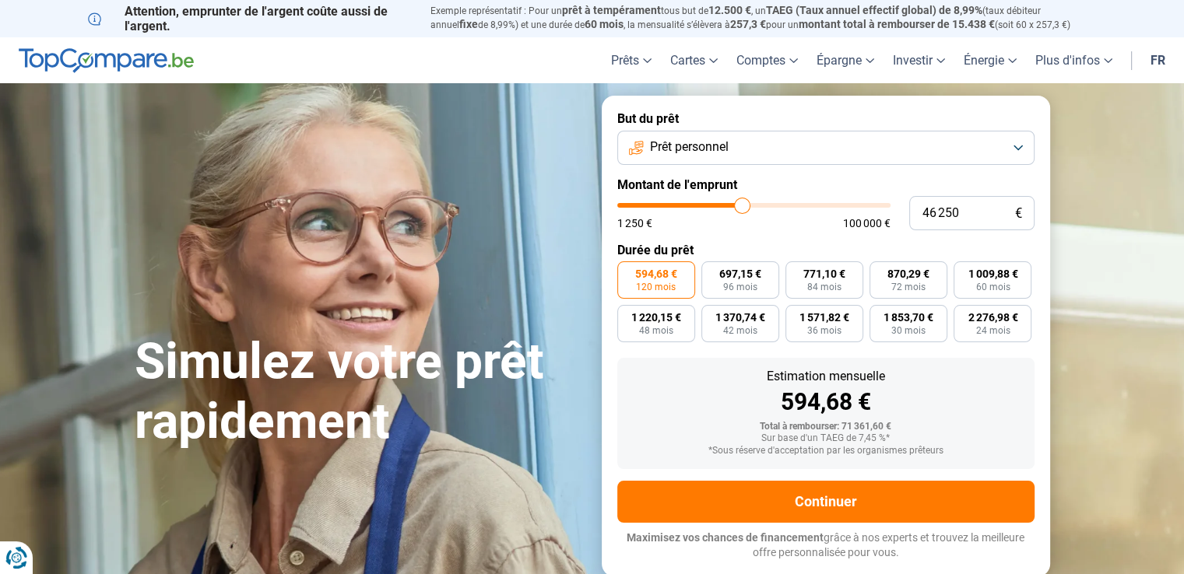
type input "46000"
type input "45 750"
type input "45750"
type input "45 500"
type input "45500"
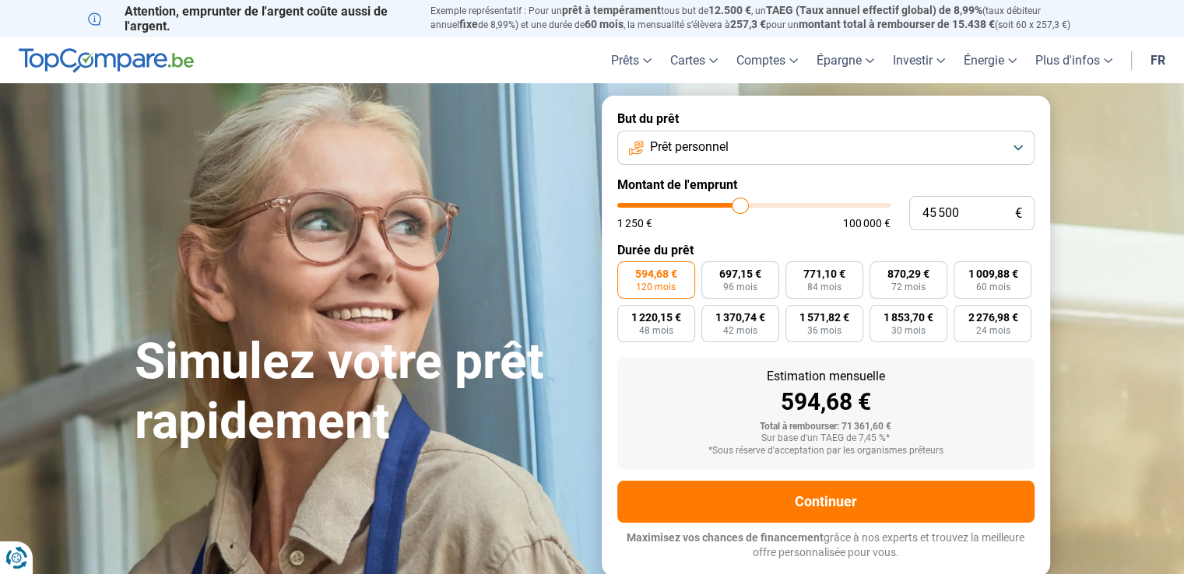
type input "45 250"
drag, startPoint x: 752, startPoint y: 205, endPoint x: 729, endPoint y: 203, distance: 22.7
click at [729, 203] on input "range" at bounding box center [753, 205] width 273 height 5
click at [728, 203] on input "range" at bounding box center [753, 205] width 273 height 5
drag, startPoint x: 728, startPoint y: 202, endPoint x: 719, endPoint y: 202, distance: 8.6
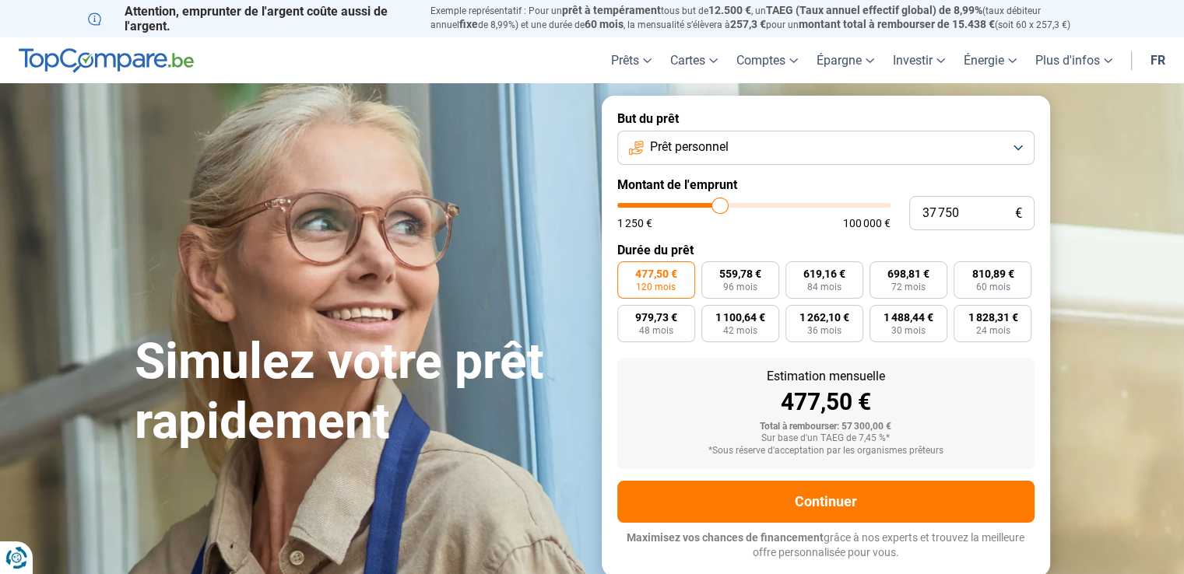
click at [719, 203] on input "range" at bounding box center [753, 205] width 273 height 5
click at [713, 203] on input "range" at bounding box center [753, 205] width 273 height 5
click at [707, 203] on input "range" at bounding box center [753, 205] width 273 height 5
click at [712, 205] on input "range" at bounding box center [753, 205] width 273 height 5
click at [716, 206] on input "range" at bounding box center [753, 205] width 273 height 5
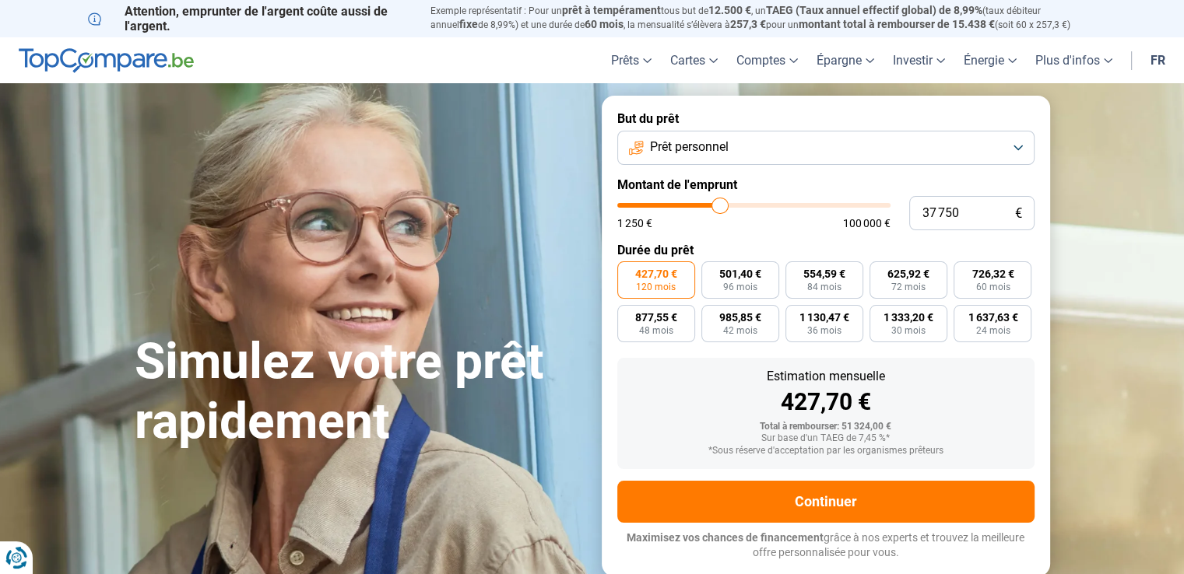
click at [719, 206] on input "range" at bounding box center [753, 205] width 273 height 5
click at [723, 208] on input "range" at bounding box center [753, 205] width 273 height 5
click at [728, 208] on input "range" at bounding box center [753, 205] width 273 height 5
click at [725, 203] on input "range" at bounding box center [753, 205] width 273 height 5
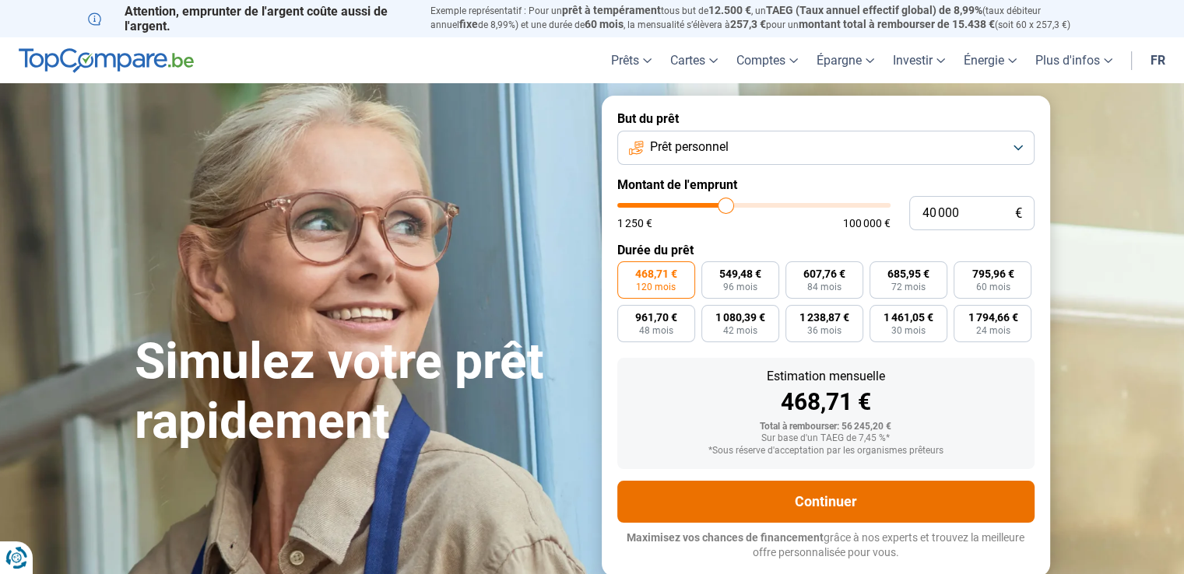
click at [781, 502] on button "Continuer" at bounding box center [825, 502] width 417 height 42
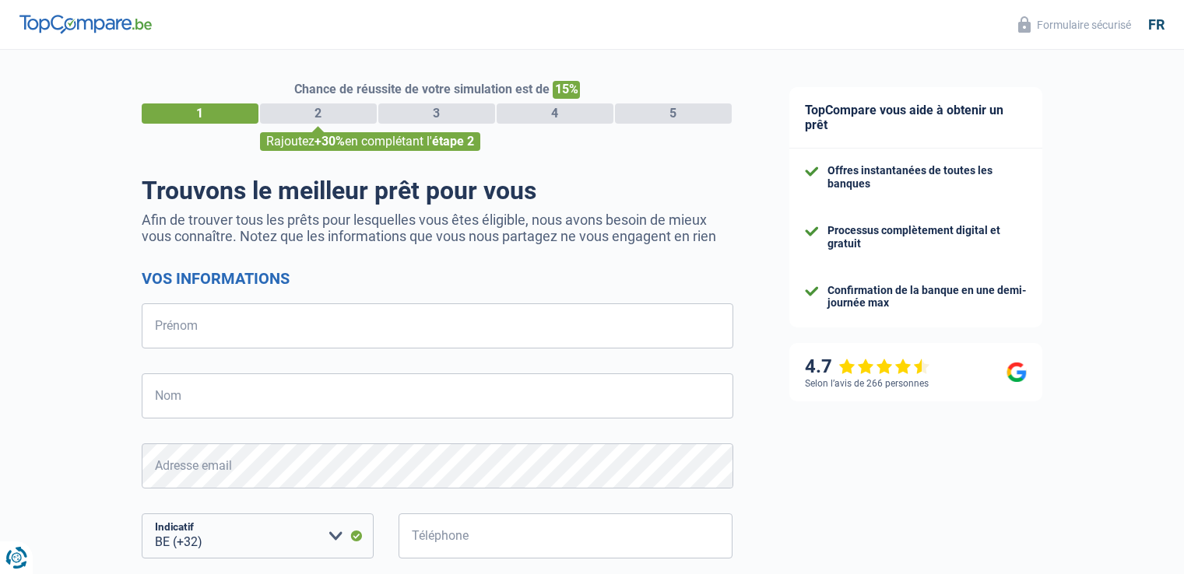
select select "32"
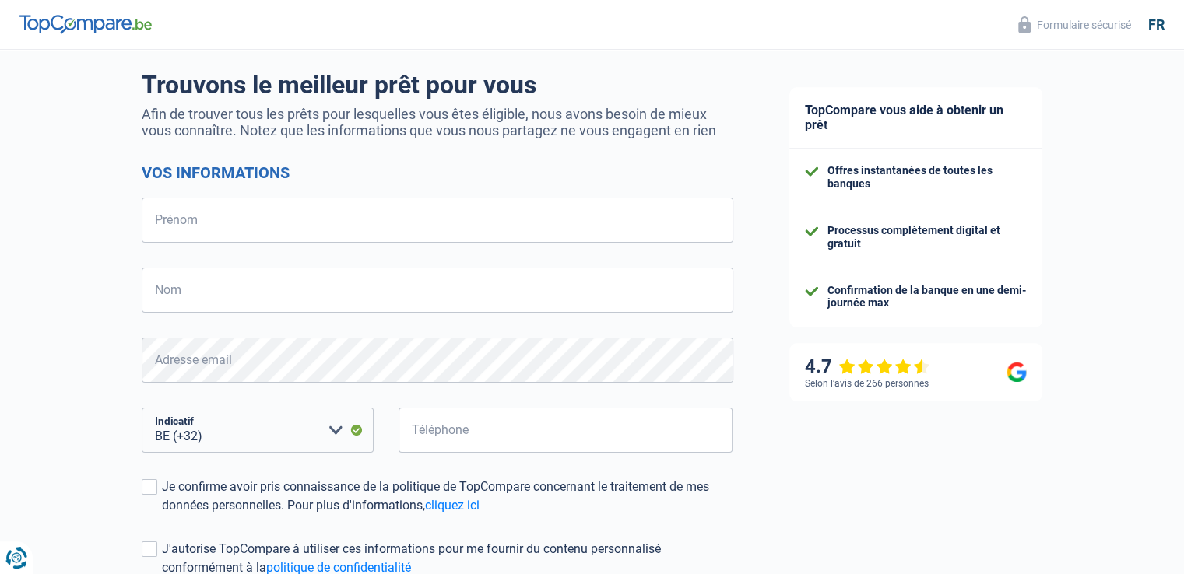
scroll to position [74, 0]
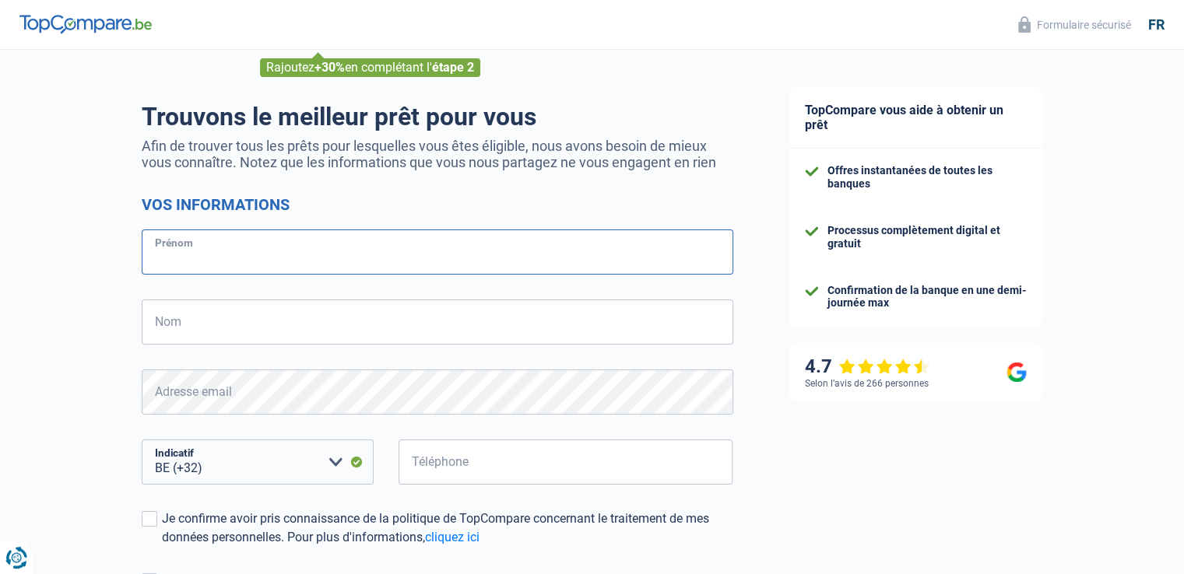
click at [386, 261] on input "Prénom" at bounding box center [438, 252] width 592 height 45
click at [188, 256] on input "Prénom" at bounding box center [438, 252] width 592 height 45
type input "hazbije"
click at [177, 328] on input "Nom" at bounding box center [438, 322] width 592 height 45
type input "Mehmeti"
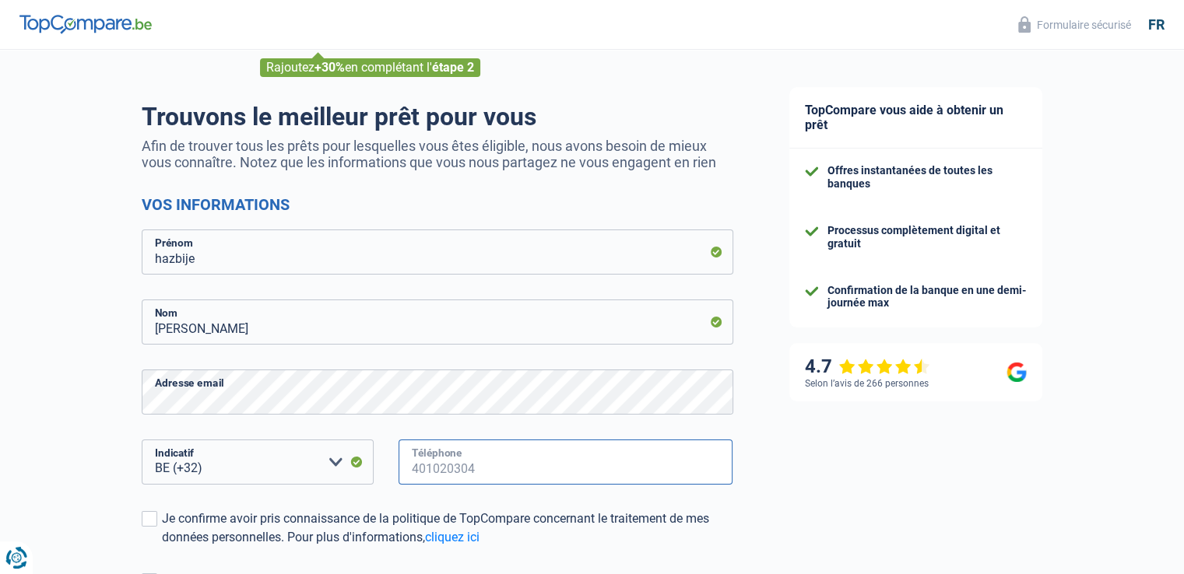
click at [436, 462] on input "Téléphone" at bounding box center [566, 462] width 335 height 45
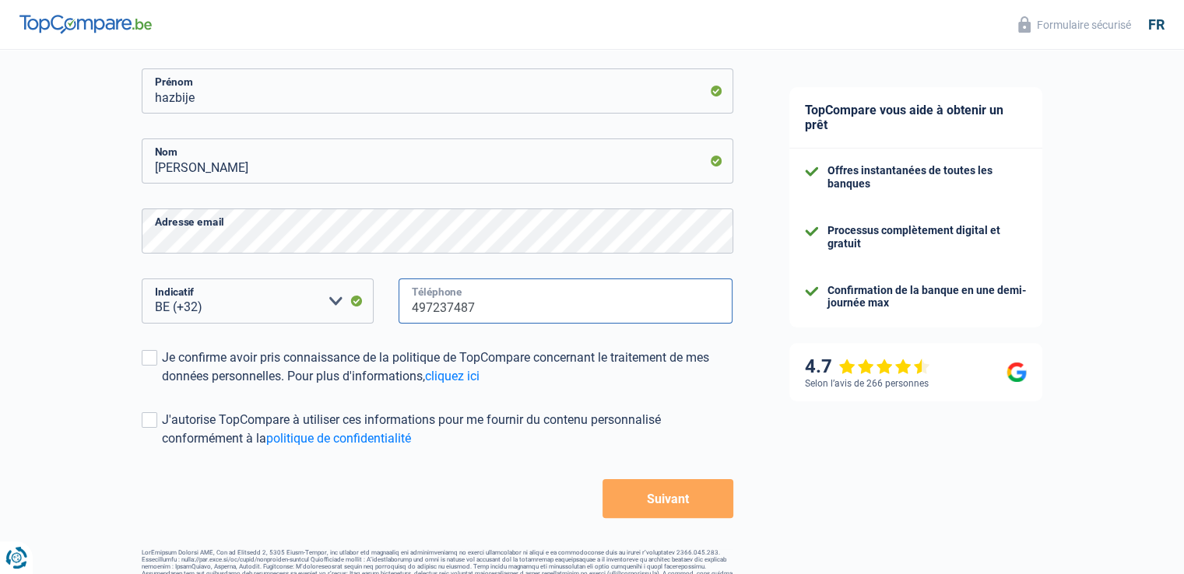
scroll to position [252, 0]
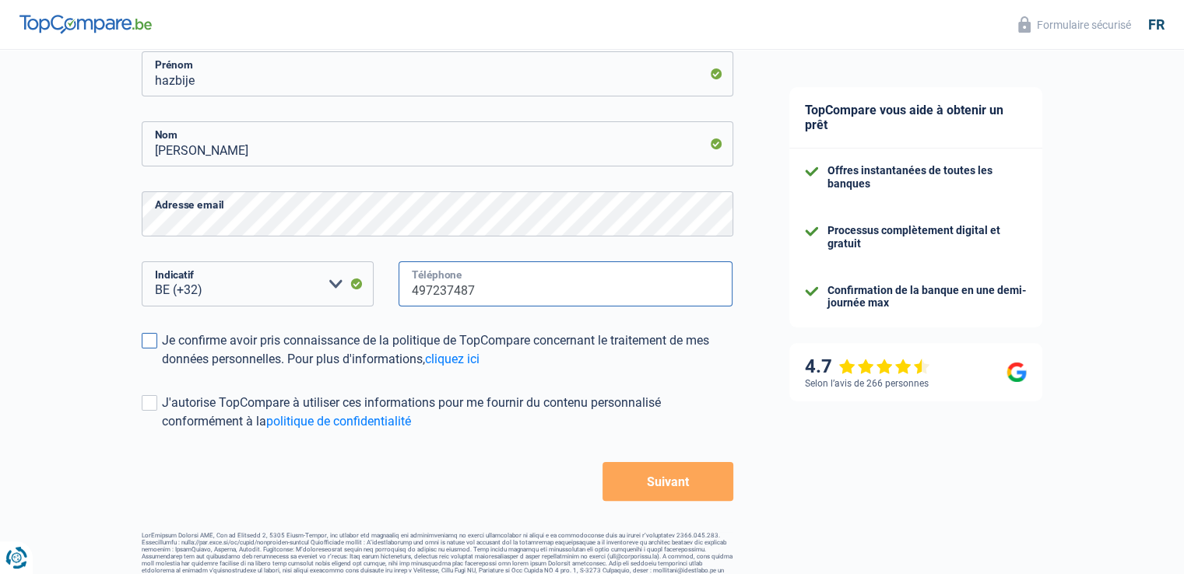
type input "497237487"
click at [156, 353] on label "Je confirme avoir pris connaissance de la politique de TopCompare concernant le…" at bounding box center [438, 350] width 592 height 37
click at [162, 369] on input "Je confirme avoir pris connaissance de la politique de TopCompare concernant le…" at bounding box center [162, 369] width 0 height 0
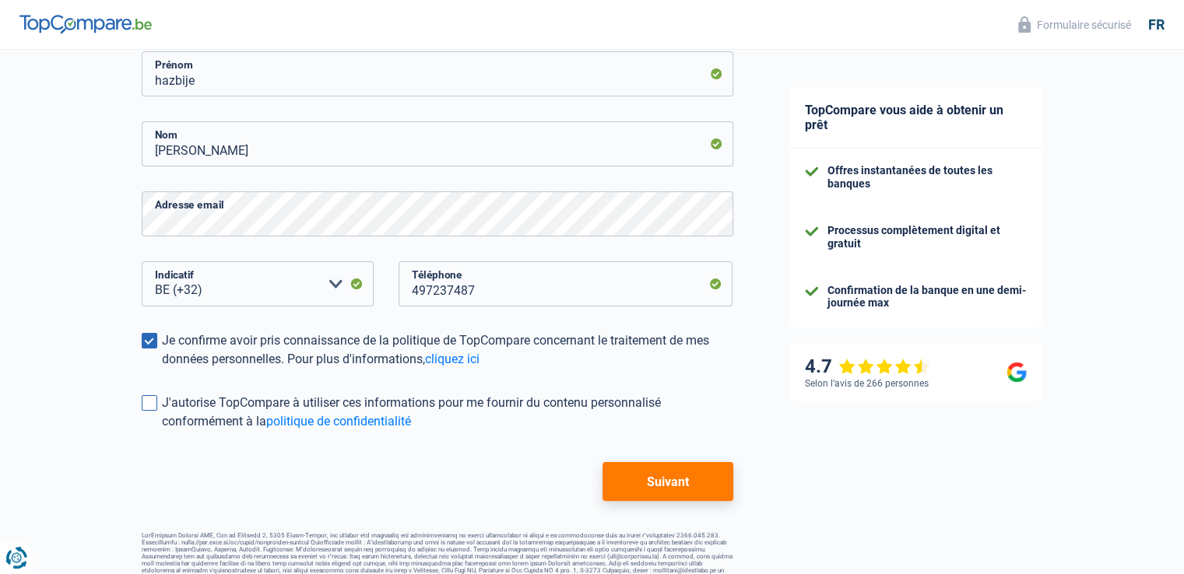
click at [146, 395] on label "J'autorise TopCompare à utiliser ces informations pour me fournir du contenu pe…" at bounding box center [438, 412] width 592 height 37
click at [162, 431] on input "J'autorise TopCompare à utiliser ces informations pour me fournir du contenu pe…" at bounding box center [162, 431] width 0 height 0
click at [650, 471] on button "Suivant" at bounding box center [667, 481] width 130 height 39
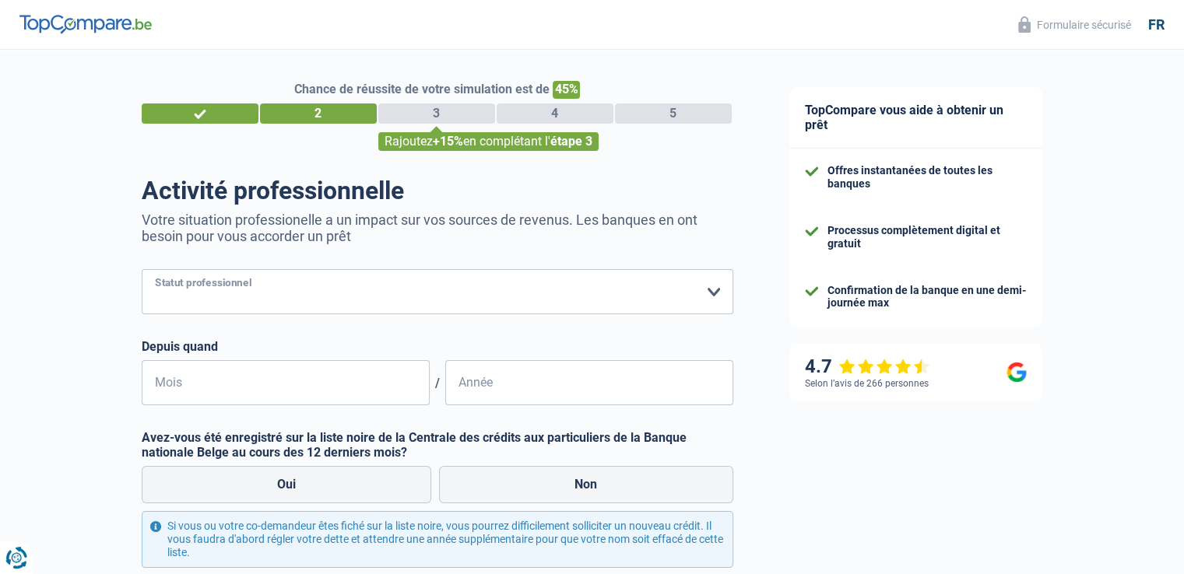
click at [567, 303] on select "Ouvrier Employé privé Employé public Invalide Indépendant Pensionné Chômeur Mut…" at bounding box center [438, 291] width 592 height 45
select select "cpasMargin"
click at [142, 270] on select "Ouvrier Employé privé Employé public Invalide Indépendant Pensionné Chômeur Mut…" at bounding box center [438, 291] width 592 height 45
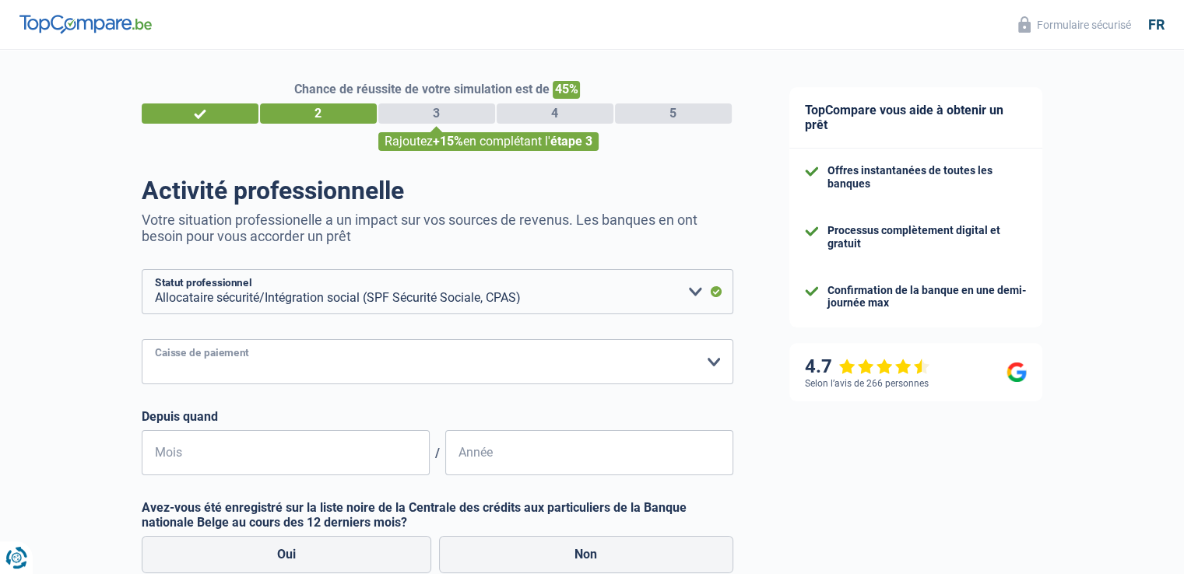
click at [305, 369] on select "SPF Sécurité Sociale Autre Veuillez sélectionner une option" at bounding box center [438, 361] width 592 height 45
select select "other"
click at [142, 384] on select "SPF Sécurité Sociale Autre Veuillez sélectionner une option" at bounding box center [438, 361] width 592 height 45
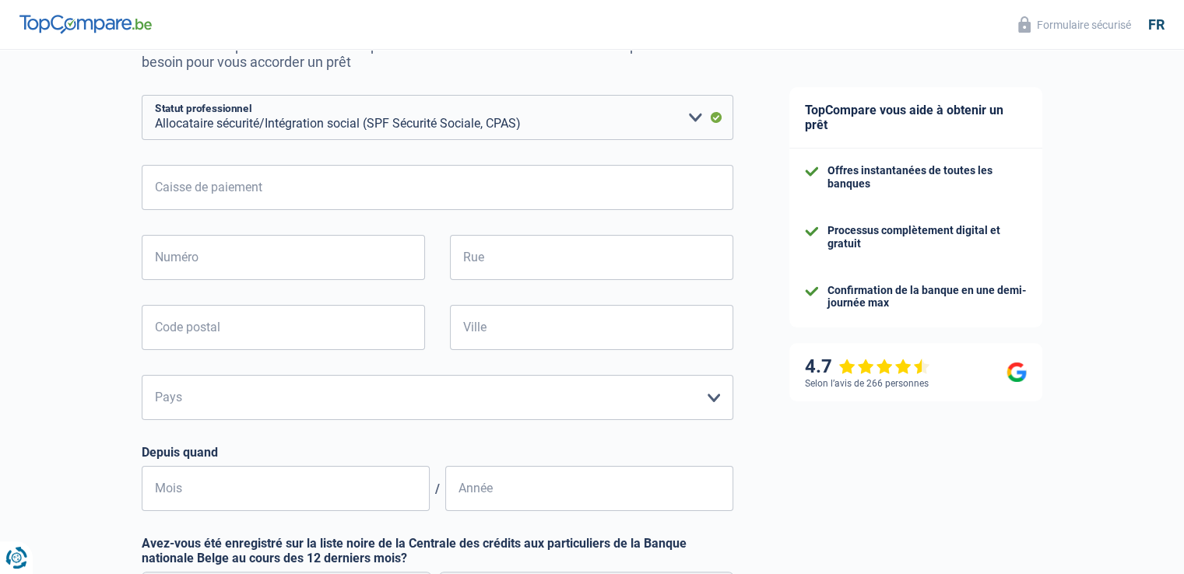
scroll to position [188, 0]
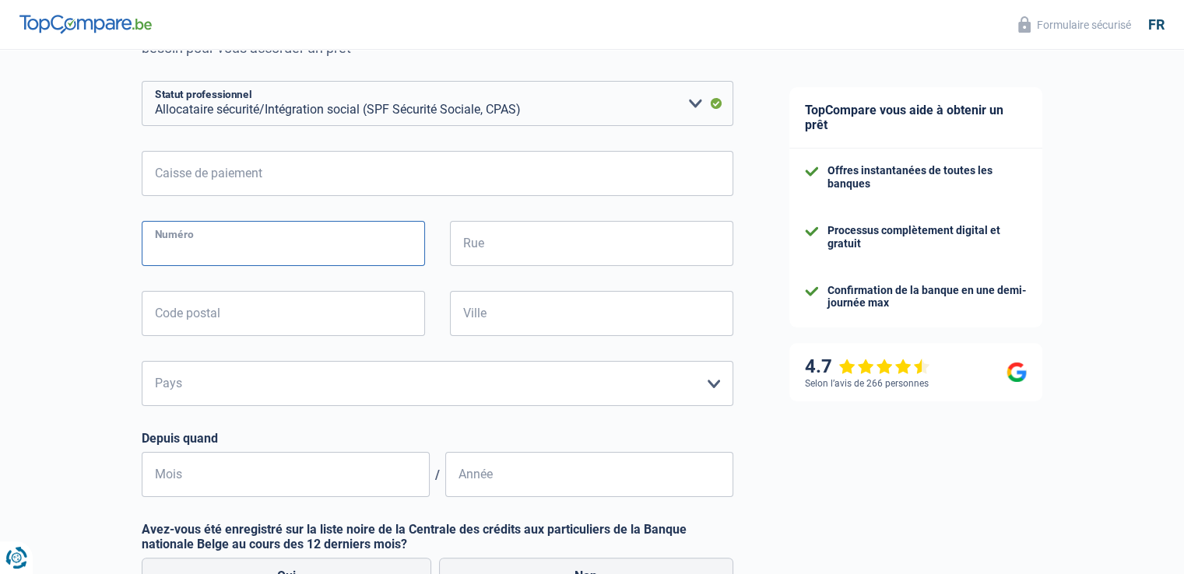
click at [218, 247] on input "Numéro" at bounding box center [283, 243] width 283 height 45
click at [497, 256] on input "Rue" at bounding box center [591, 243] width 283 height 45
type input "rue auguste leblanc"
click at [414, 246] on input "Numéro" at bounding box center [283, 243] width 283 height 45
type input "3"
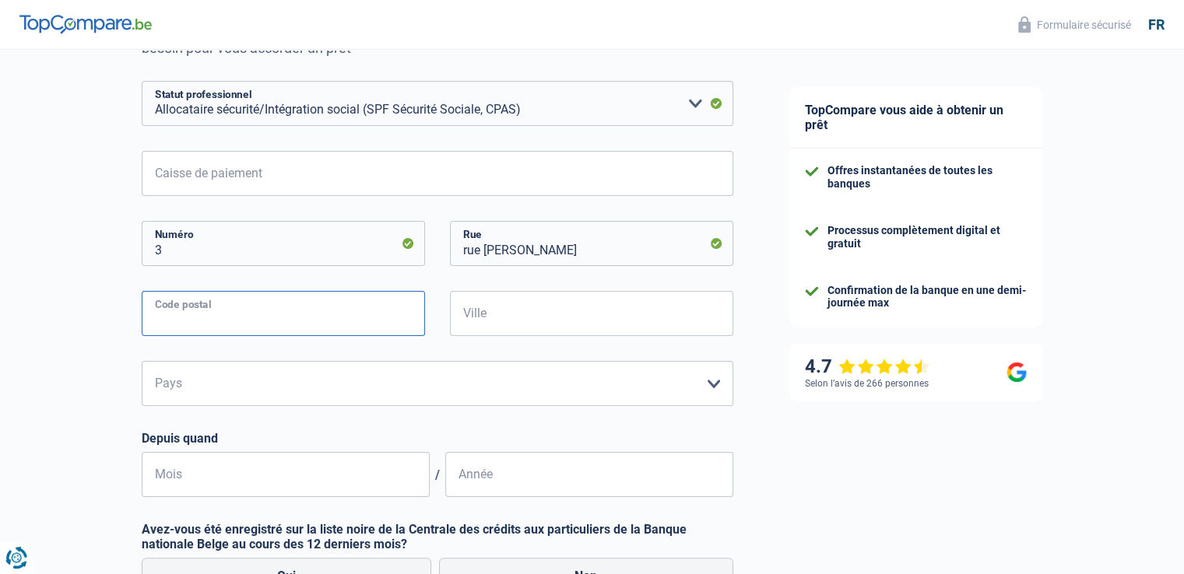
click at [400, 306] on input "Code postal" at bounding box center [283, 313] width 283 height 45
type input "5002"
click at [518, 297] on input "Ville" at bounding box center [591, 313] width 283 height 45
type input "namur"
click at [264, 398] on select "Belgique Luxembourg Veuillez sélectionner une option" at bounding box center [438, 383] width 592 height 45
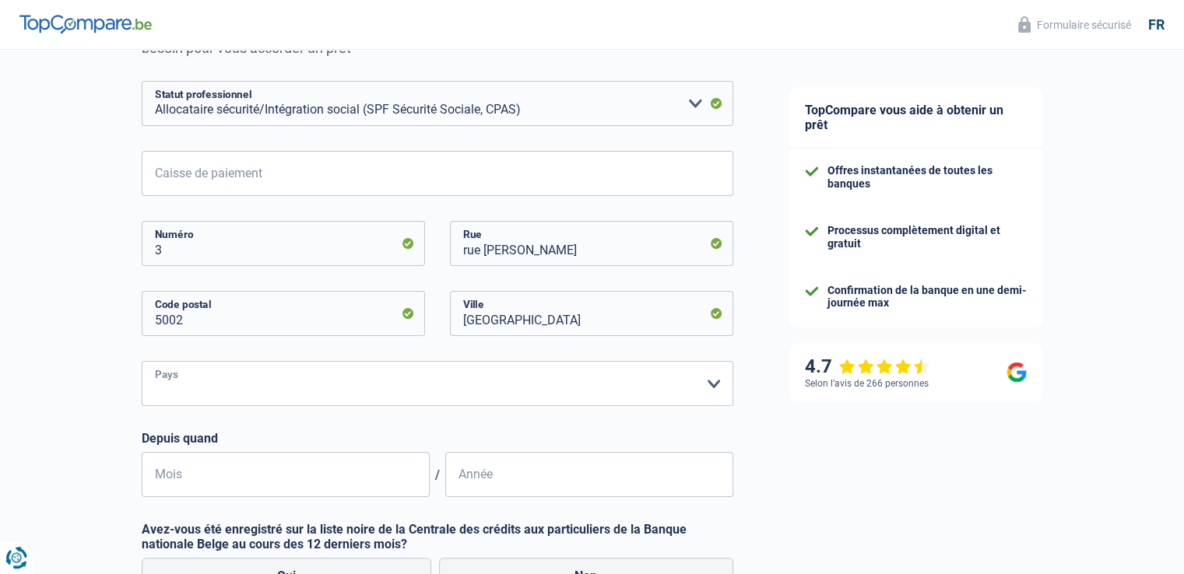
select select "BE"
click at [142, 362] on select "Belgique Luxembourg Veuillez sélectionner une option" at bounding box center [438, 383] width 592 height 45
click at [257, 469] on input "Mois" at bounding box center [286, 474] width 288 height 45
type input "2"
type input "05"
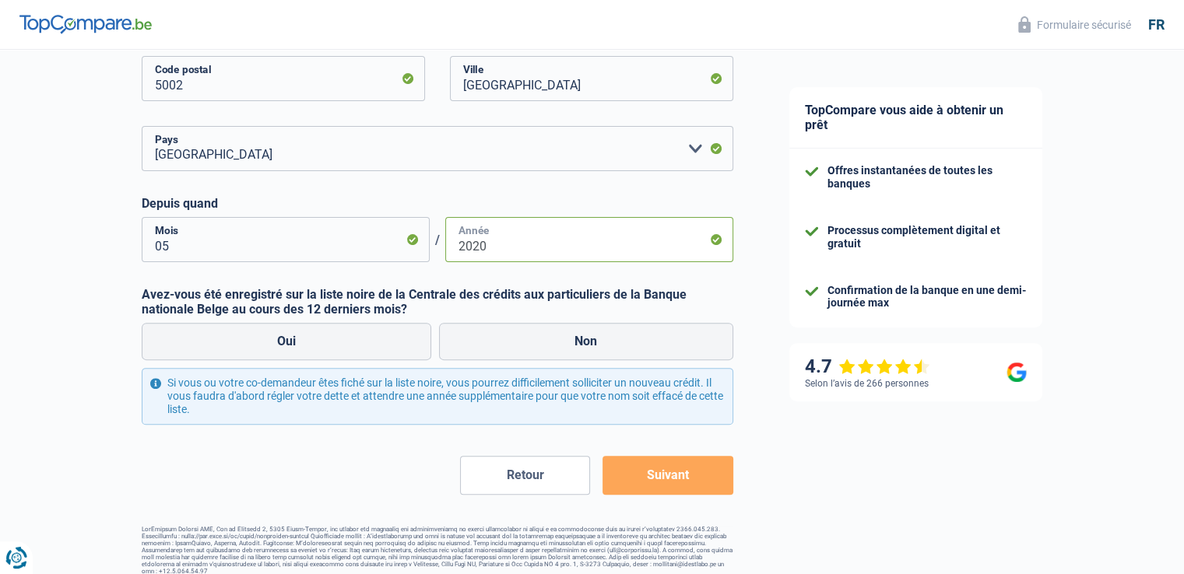
scroll to position [432, 0]
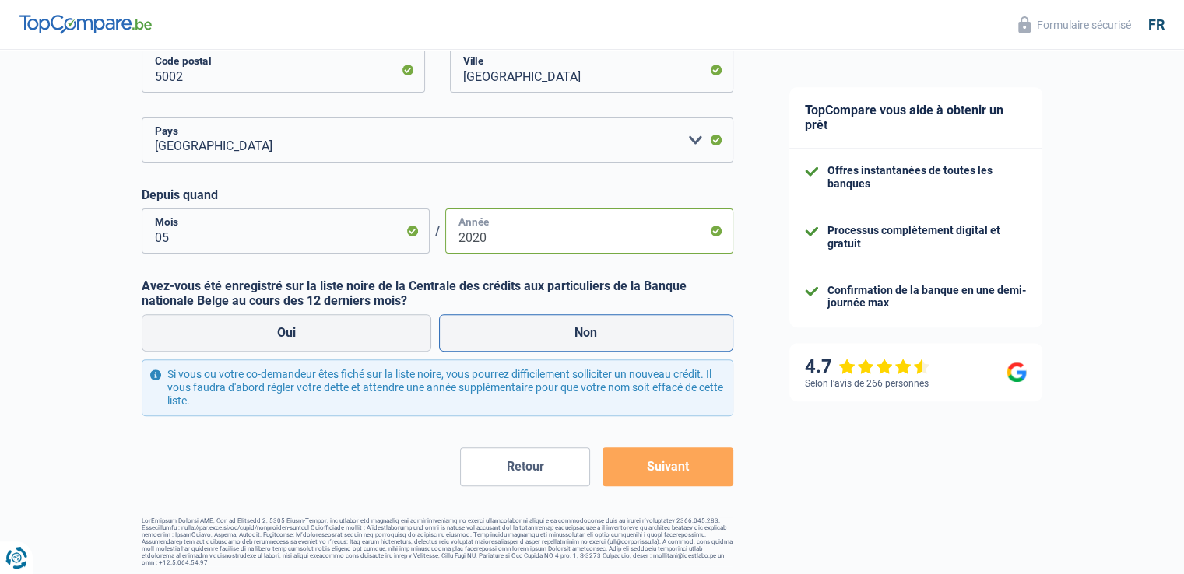
type input "2020"
click at [510, 341] on label "Non" at bounding box center [586, 332] width 294 height 37
click at [510, 341] on input "Non" at bounding box center [586, 332] width 294 height 37
radio input "true"
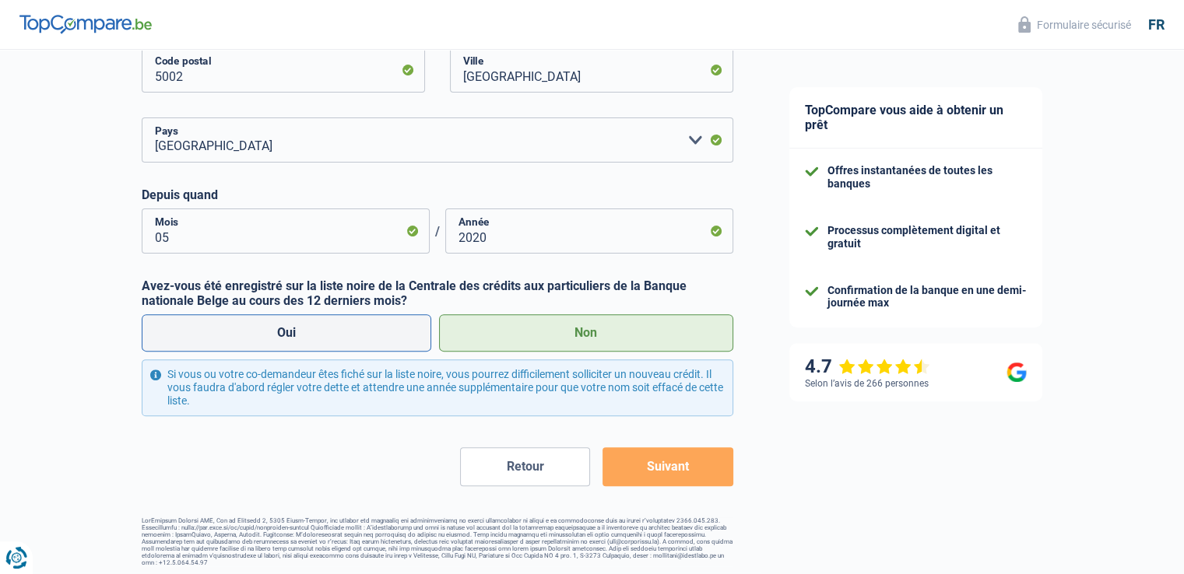
click at [323, 349] on label "Oui" at bounding box center [287, 332] width 290 height 37
click at [323, 349] on input "Oui" at bounding box center [287, 332] width 290 height 37
radio input "true"
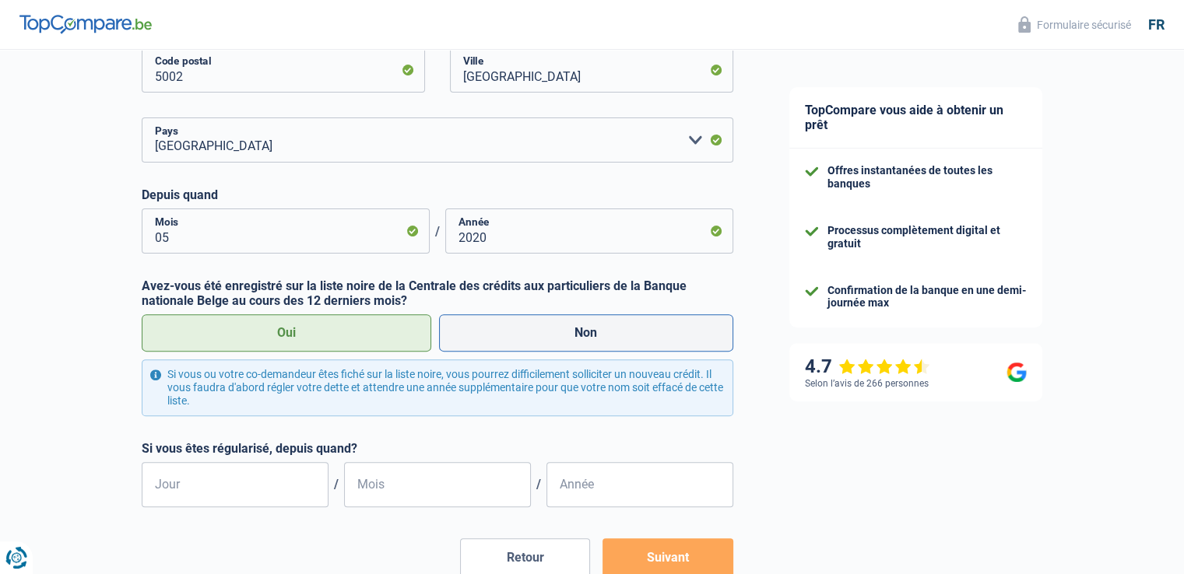
click at [555, 335] on label "Non" at bounding box center [586, 332] width 294 height 37
click at [555, 335] on input "Non" at bounding box center [586, 332] width 294 height 37
radio input "true"
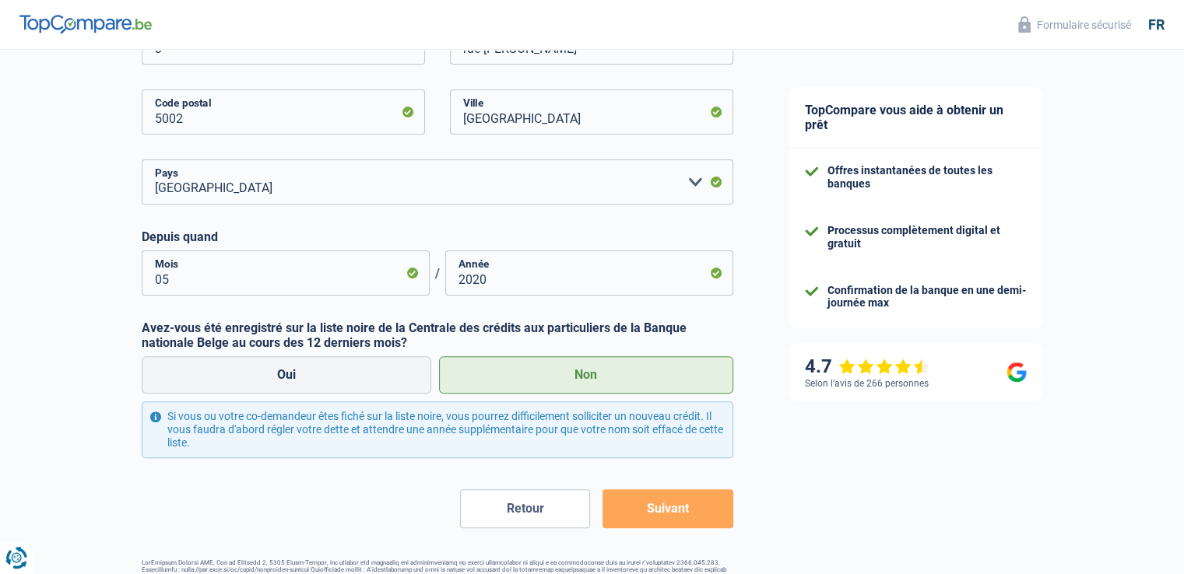
scroll to position [398, 0]
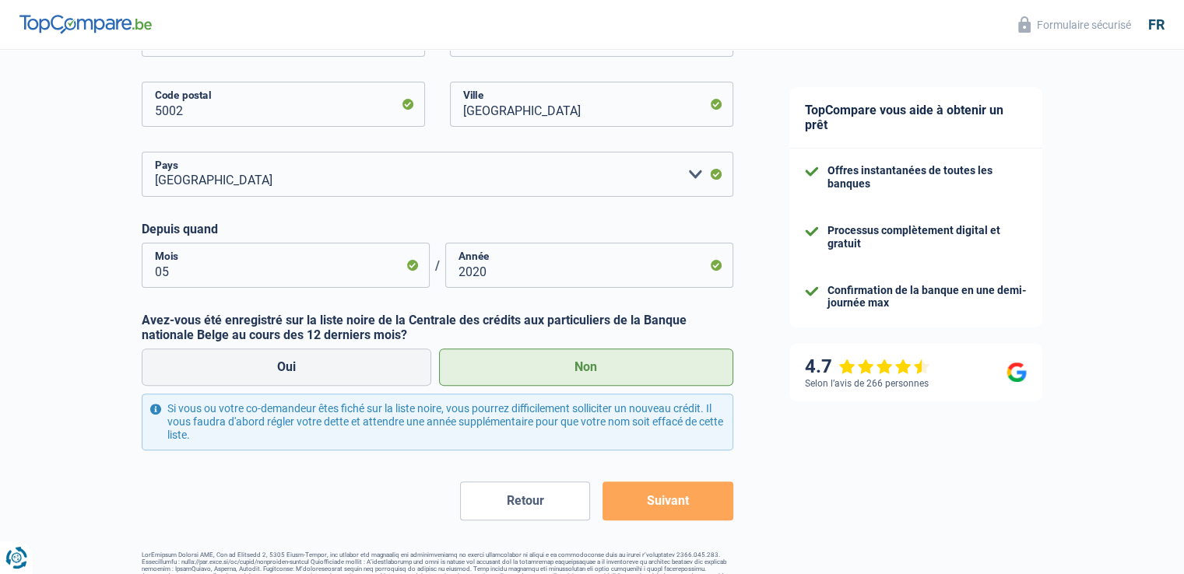
click at [654, 500] on button "Suivant" at bounding box center [667, 501] width 130 height 39
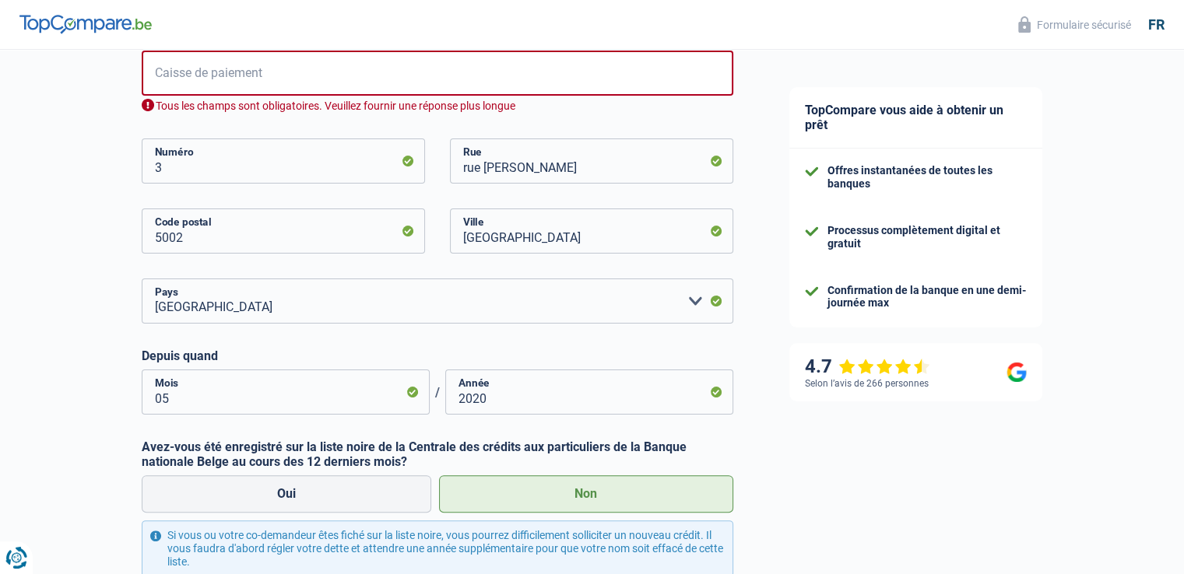
scroll to position [287, 0]
click at [305, 60] on input "Caisse de paiement" at bounding box center [438, 74] width 592 height 45
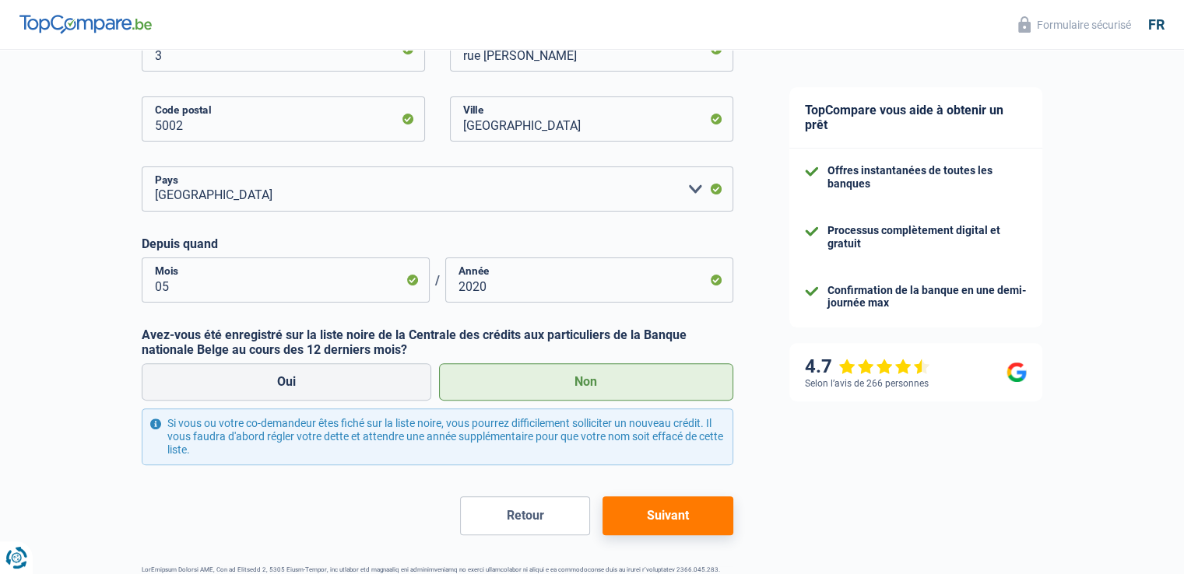
scroll to position [437, 0]
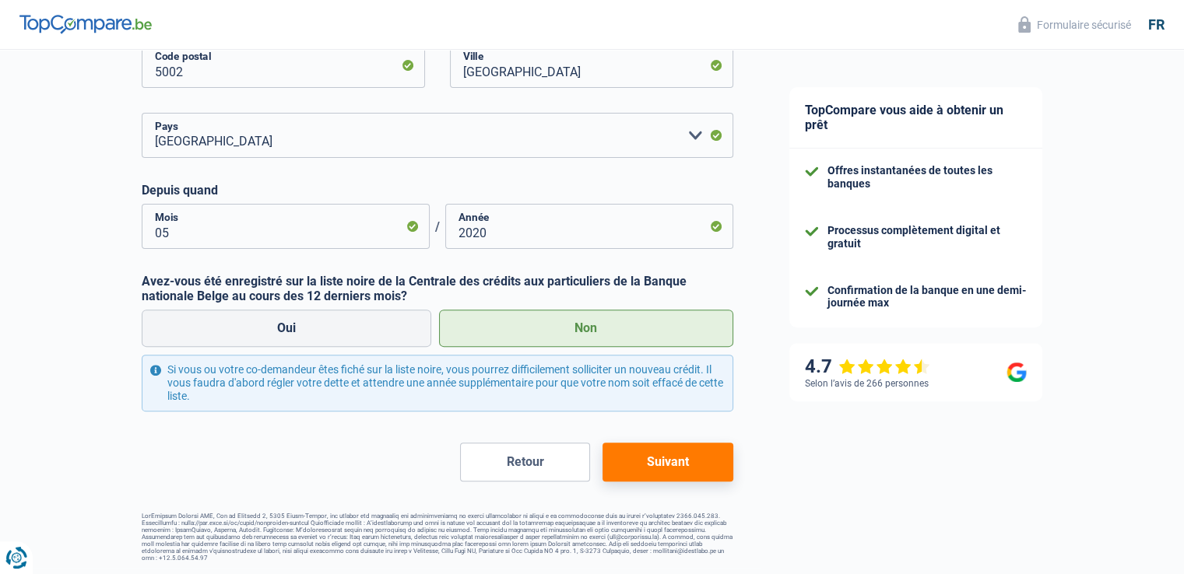
type input "CPAS"
click at [663, 454] on button "Suivant" at bounding box center [667, 462] width 130 height 39
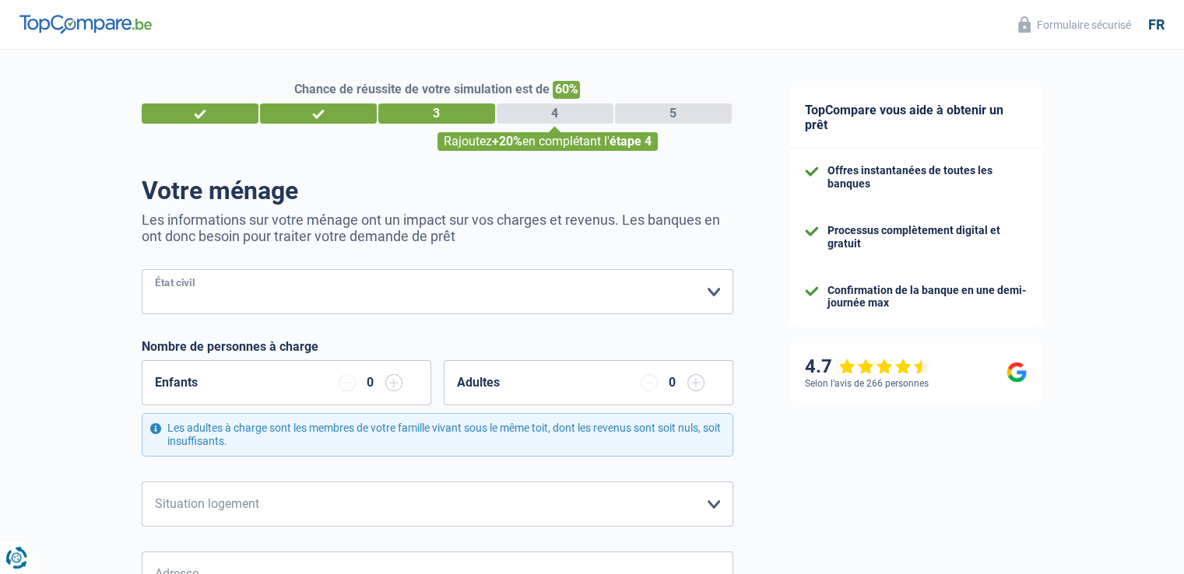
click at [548, 274] on select "Célibataire Marié(e) Cohabitant(e) légal(e) Divorcé(e) Veuf(ve) Séparé (de fait…" at bounding box center [438, 291] width 592 height 45
select select "married"
click at [142, 270] on select "Célibataire Marié(e) Cohabitant(e) légal(e) Divorcé(e) Veuf(ve) Séparé (de fait…" at bounding box center [438, 291] width 592 height 45
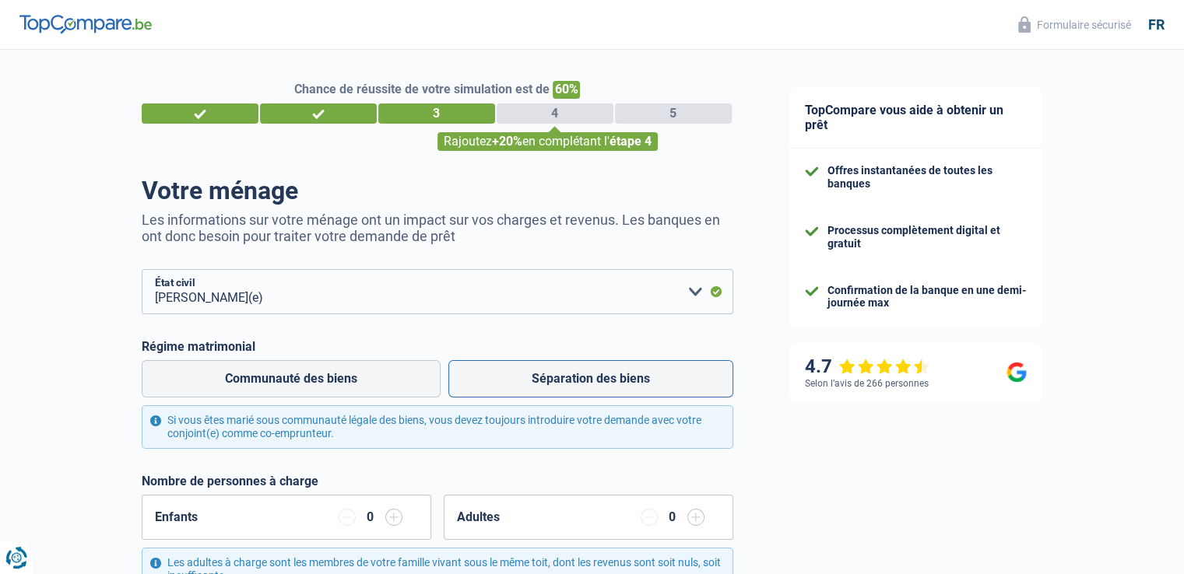
click at [579, 373] on label "Séparation des biens" at bounding box center [590, 378] width 285 height 37
click at [579, 373] on input "Séparation des biens" at bounding box center [590, 378] width 285 height 37
radio input "true"
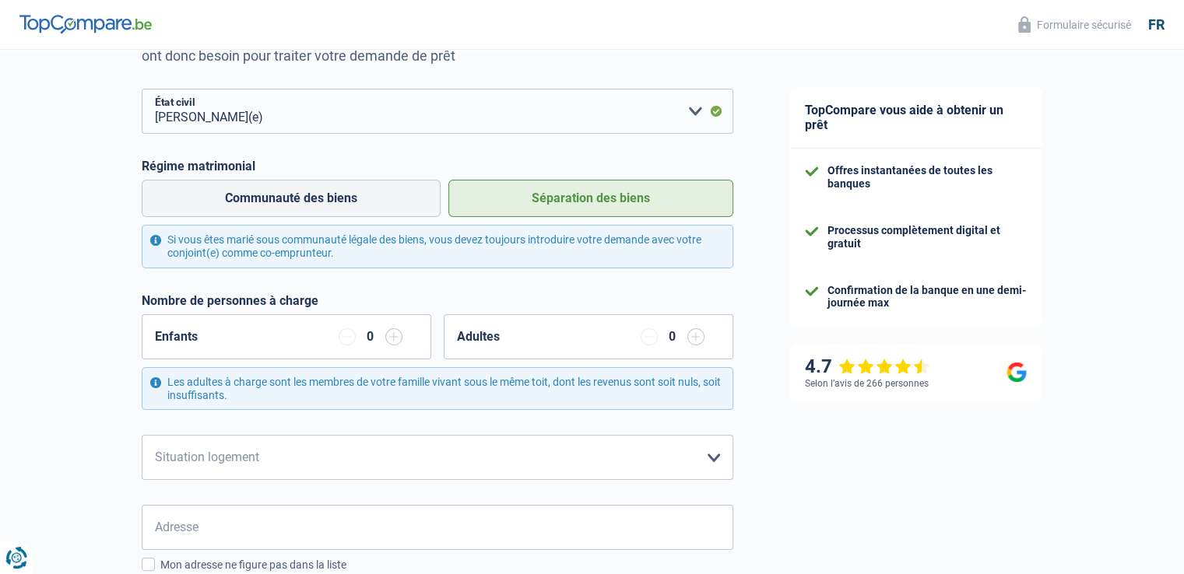
scroll to position [198, 0]
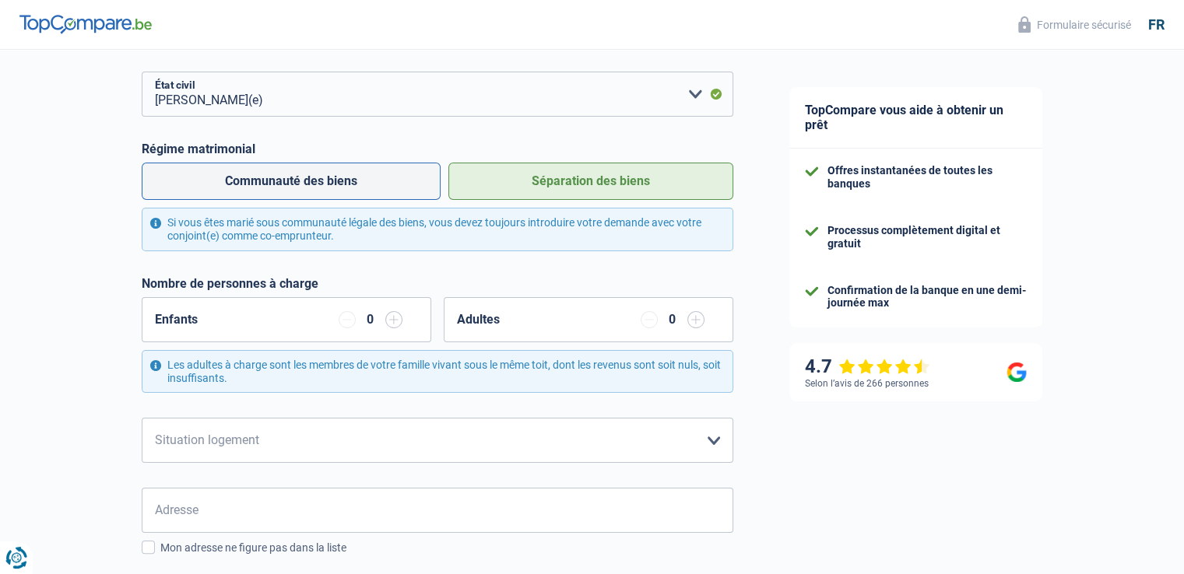
click at [362, 191] on label "Communauté des biens" at bounding box center [291, 181] width 299 height 37
click at [362, 191] on input "Communauté des biens" at bounding box center [291, 181] width 299 height 37
radio input "true"
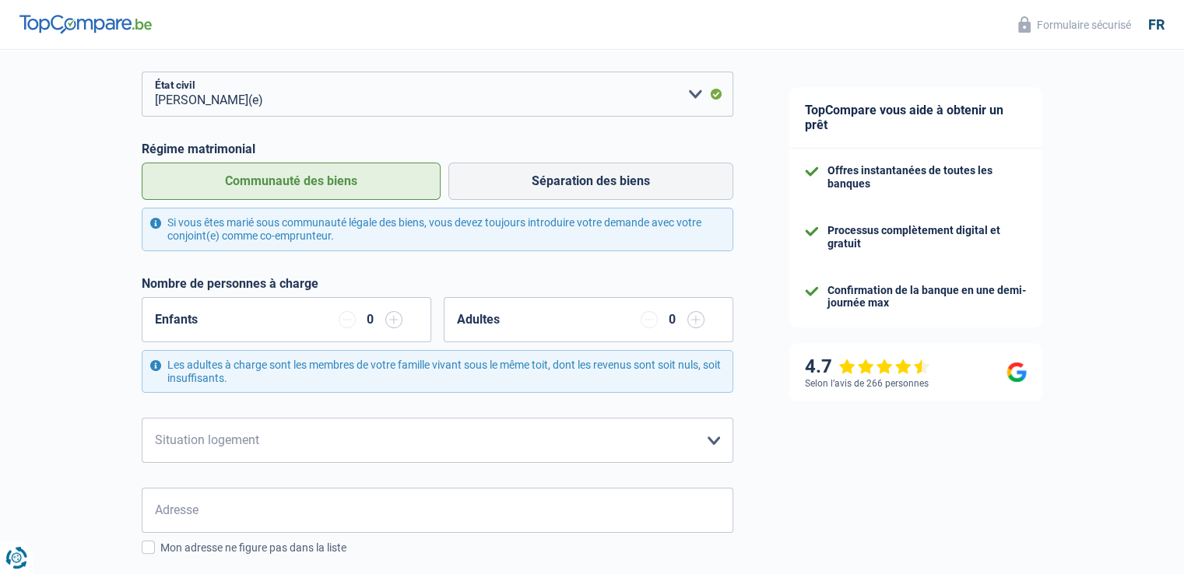
click at [401, 325] on input "button" at bounding box center [393, 319] width 17 height 17
click at [1158, 179] on div "TopCompare vous aide à obtenir un prêt Offres instantanées de toutes les banque…" at bounding box center [972, 506] width 423 height 1308
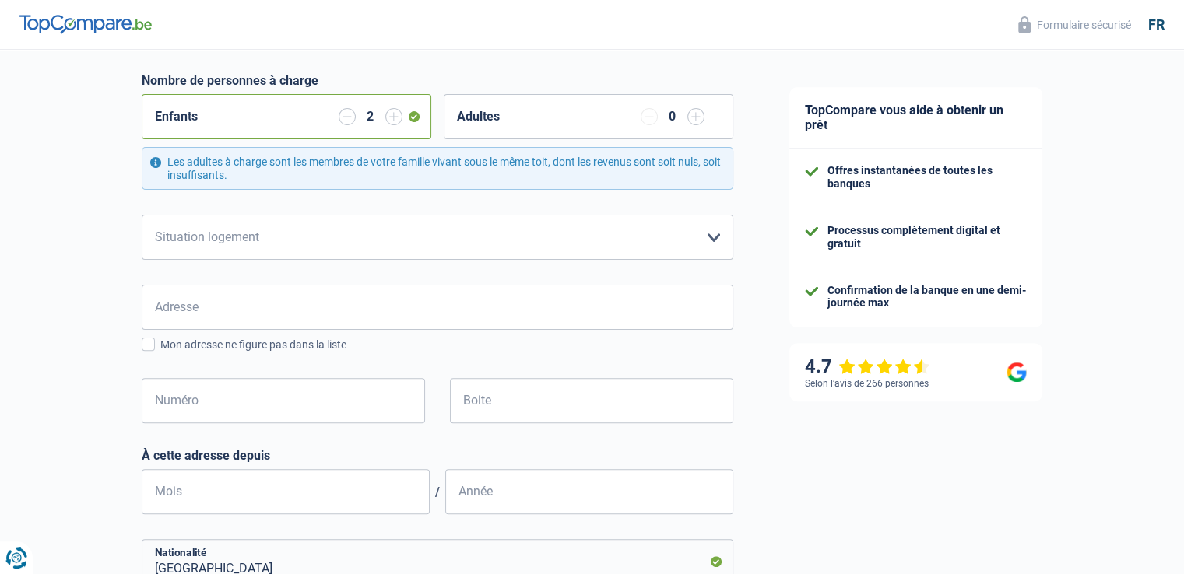
scroll to position [402, 0]
click at [710, 233] on select "Locataire Propriétaire avec prêt hypothécaire Propriétaire sans prêt hypothécai…" at bounding box center [438, 236] width 592 height 45
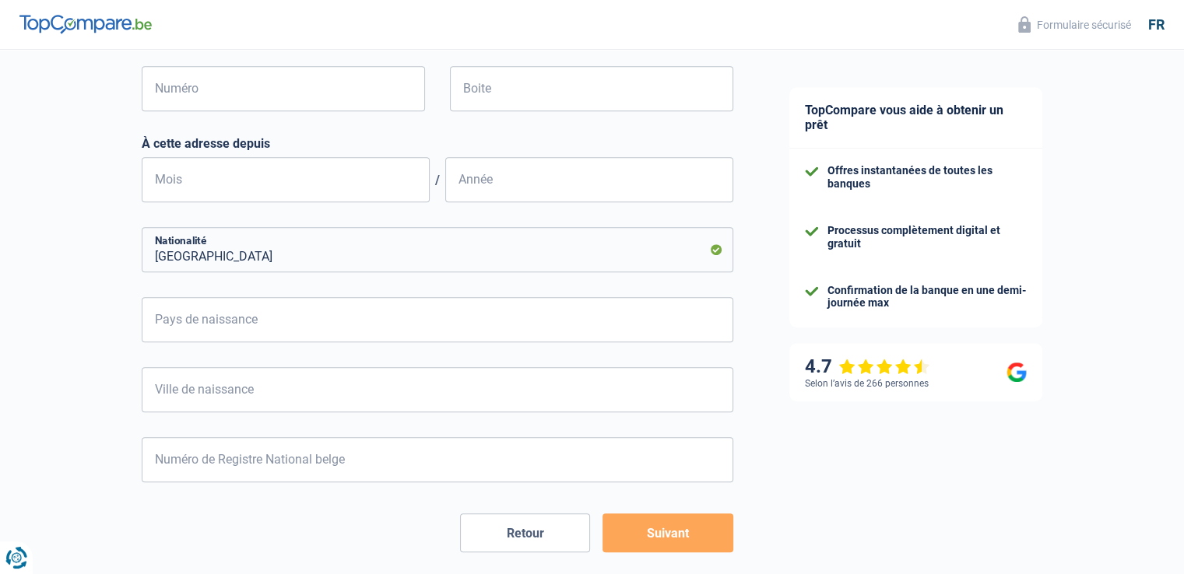
scroll to position [677, 0]
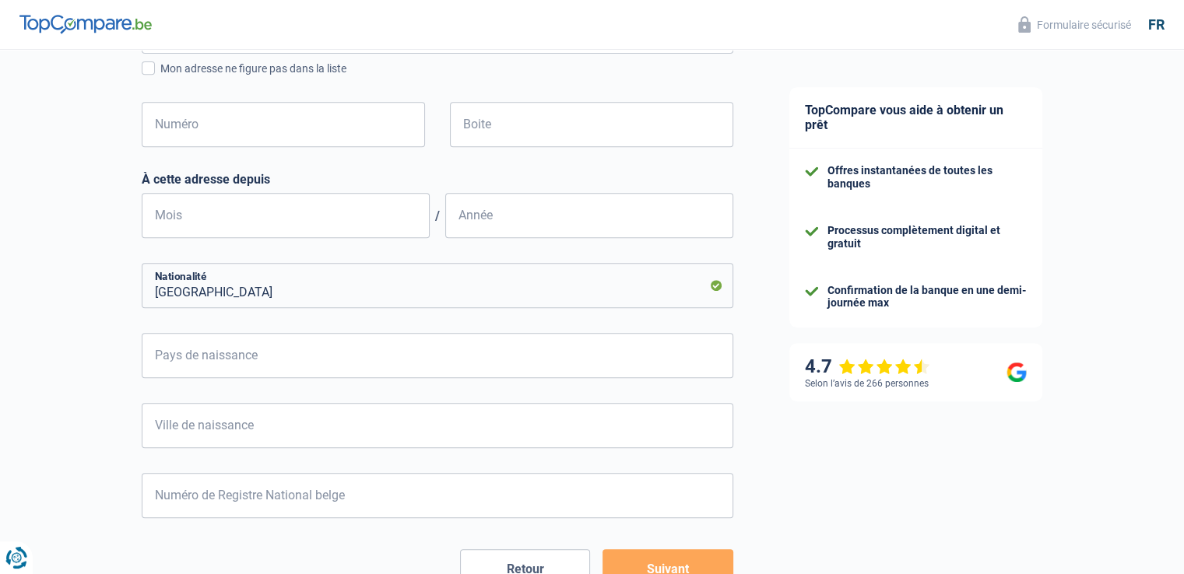
select select "cpasMargin"
select select "BE"
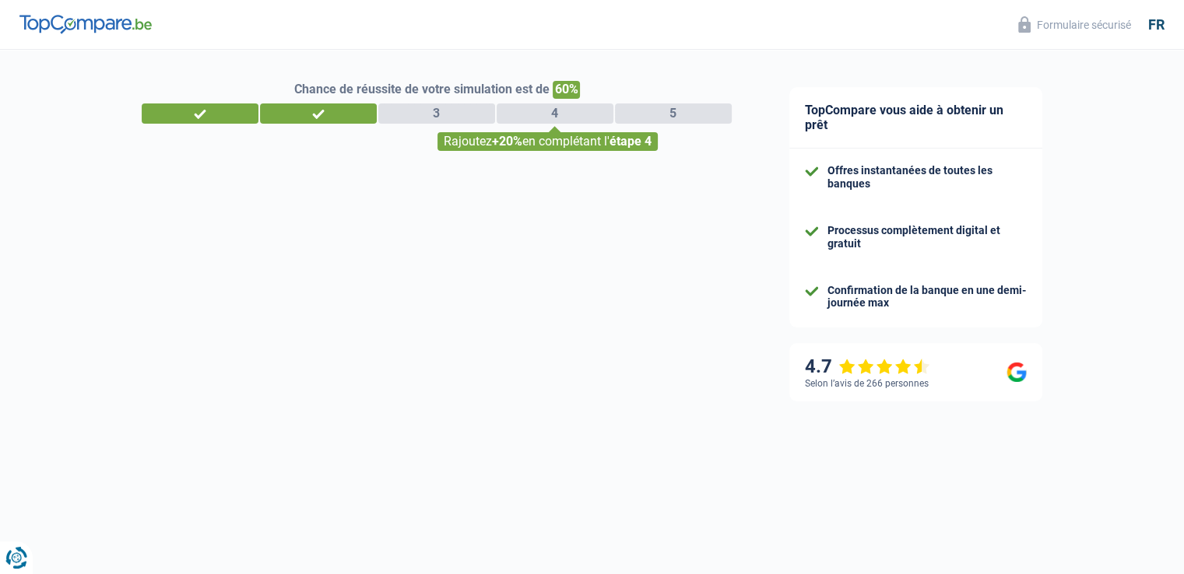
select select "32"
